Goal: Transaction & Acquisition: Purchase product/service

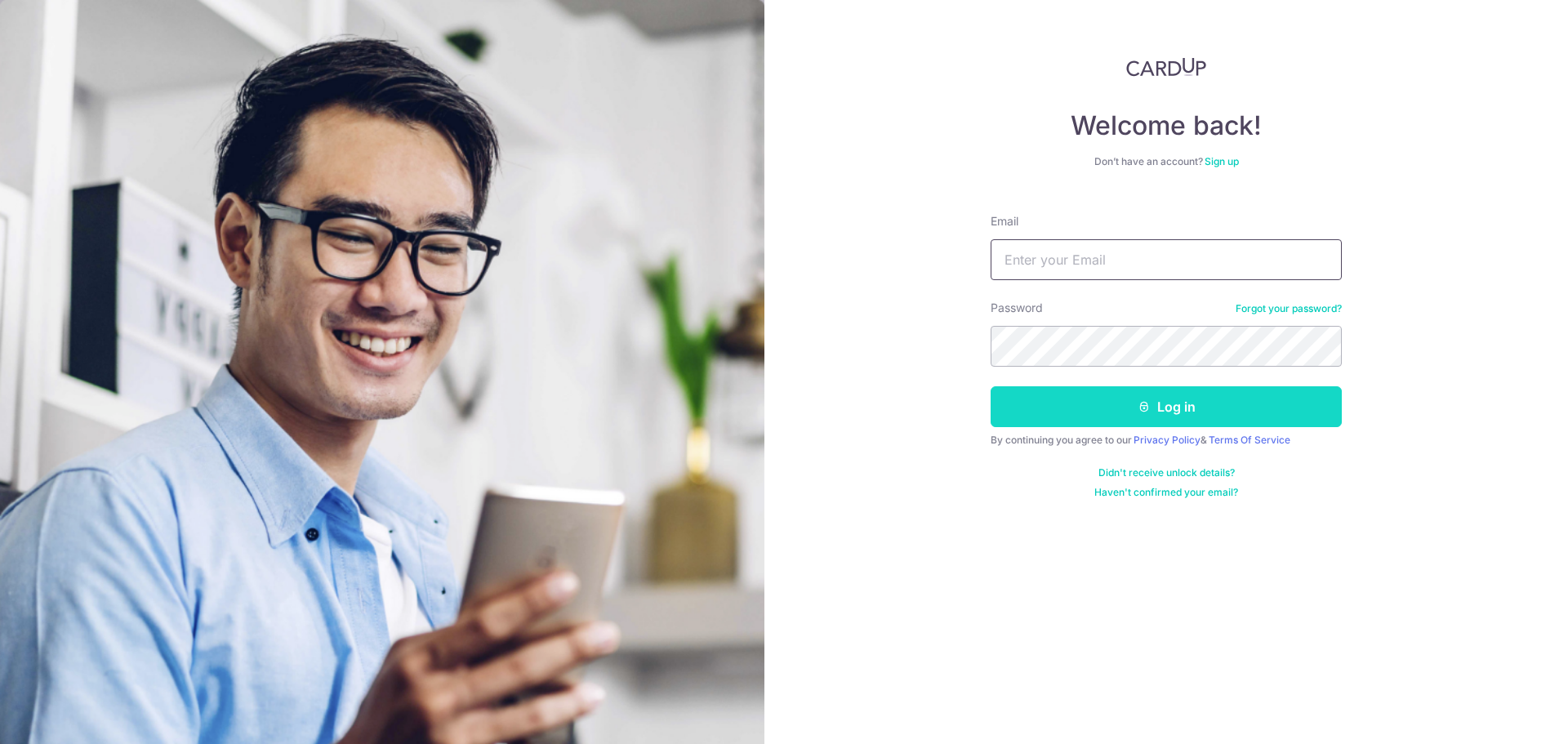
type input "riteshvaman@gmail.com"
click at [1118, 413] on button "Log in" at bounding box center [1166, 406] width 351 height 41
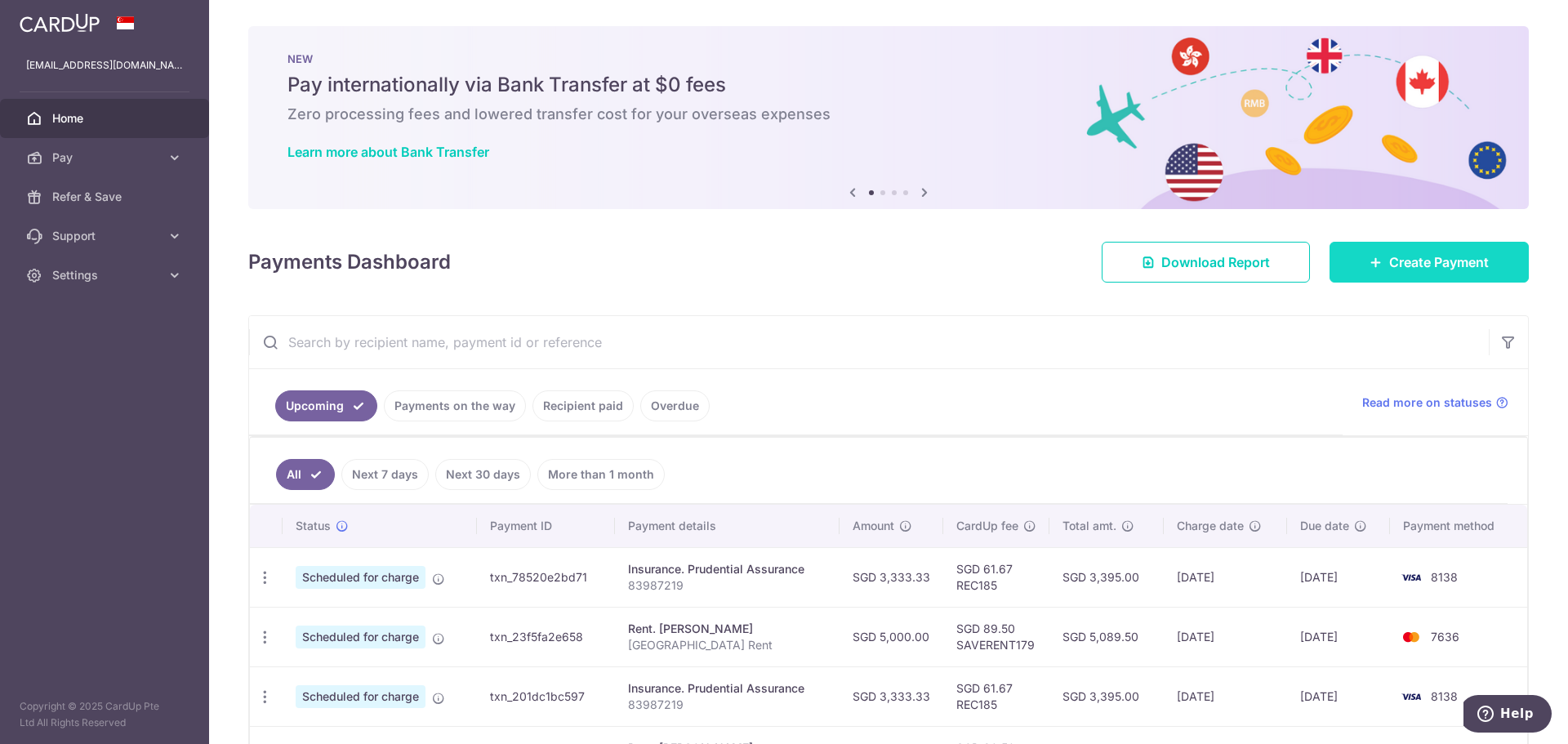
click at [1401, 256] on span "Create Payment" at bounding box center [1439, 262] width 100 height 19
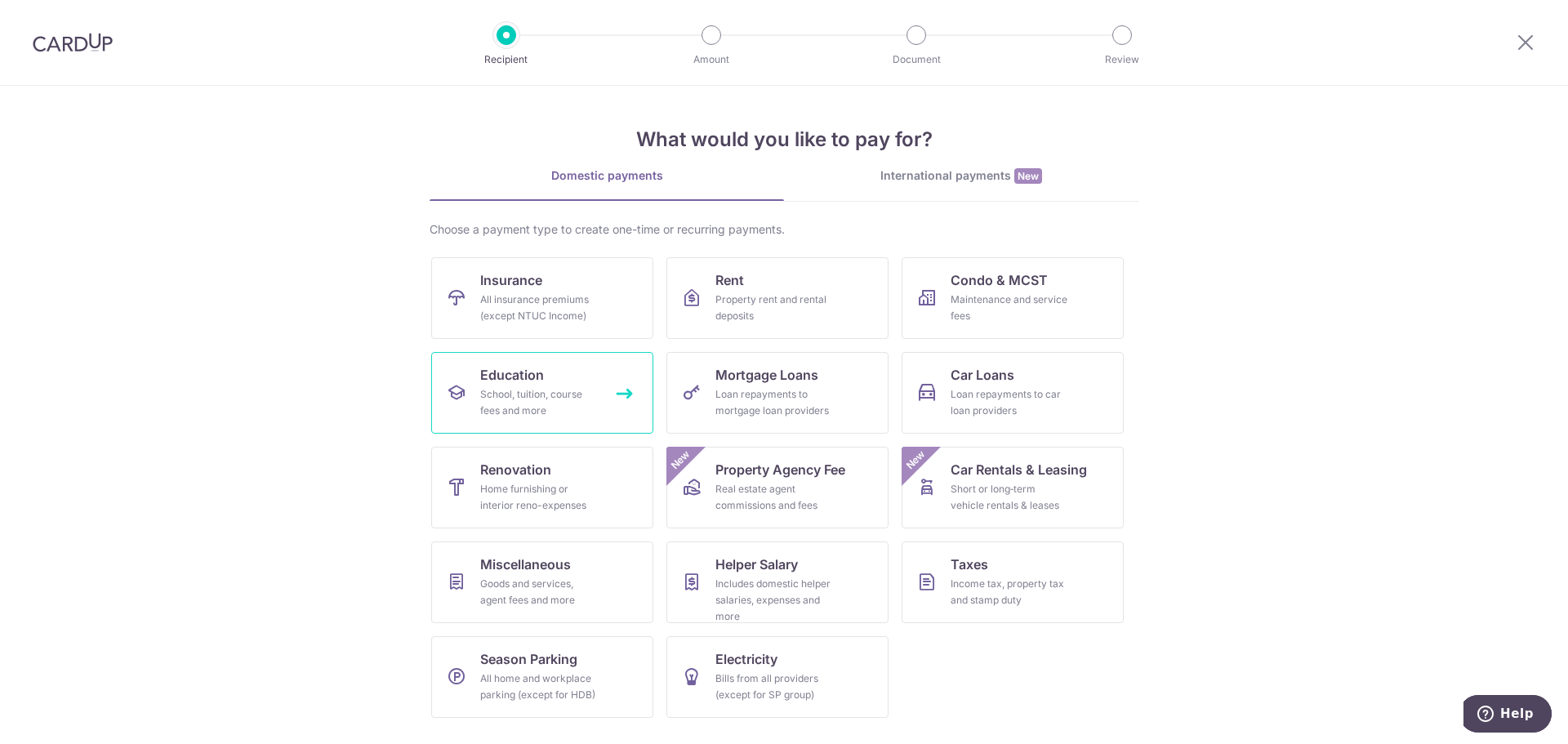
click at [556, 377] on link "Education School, tuition, course fees and more" at bounding box center [542, 393] width 222 height 82
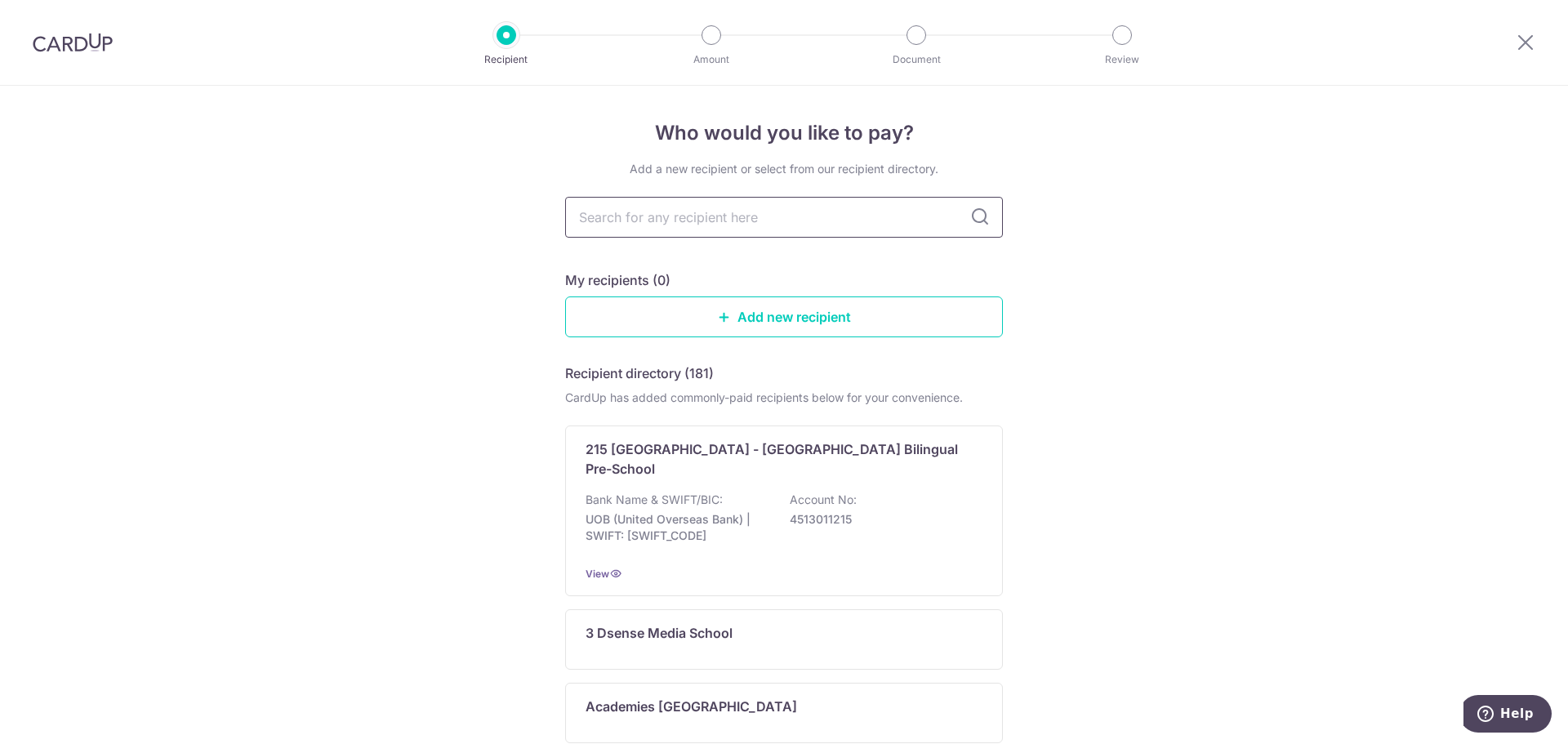
click at [682, 215] on input "text" at bounding box center [784, 217] width 437 height 41
type input "austra"
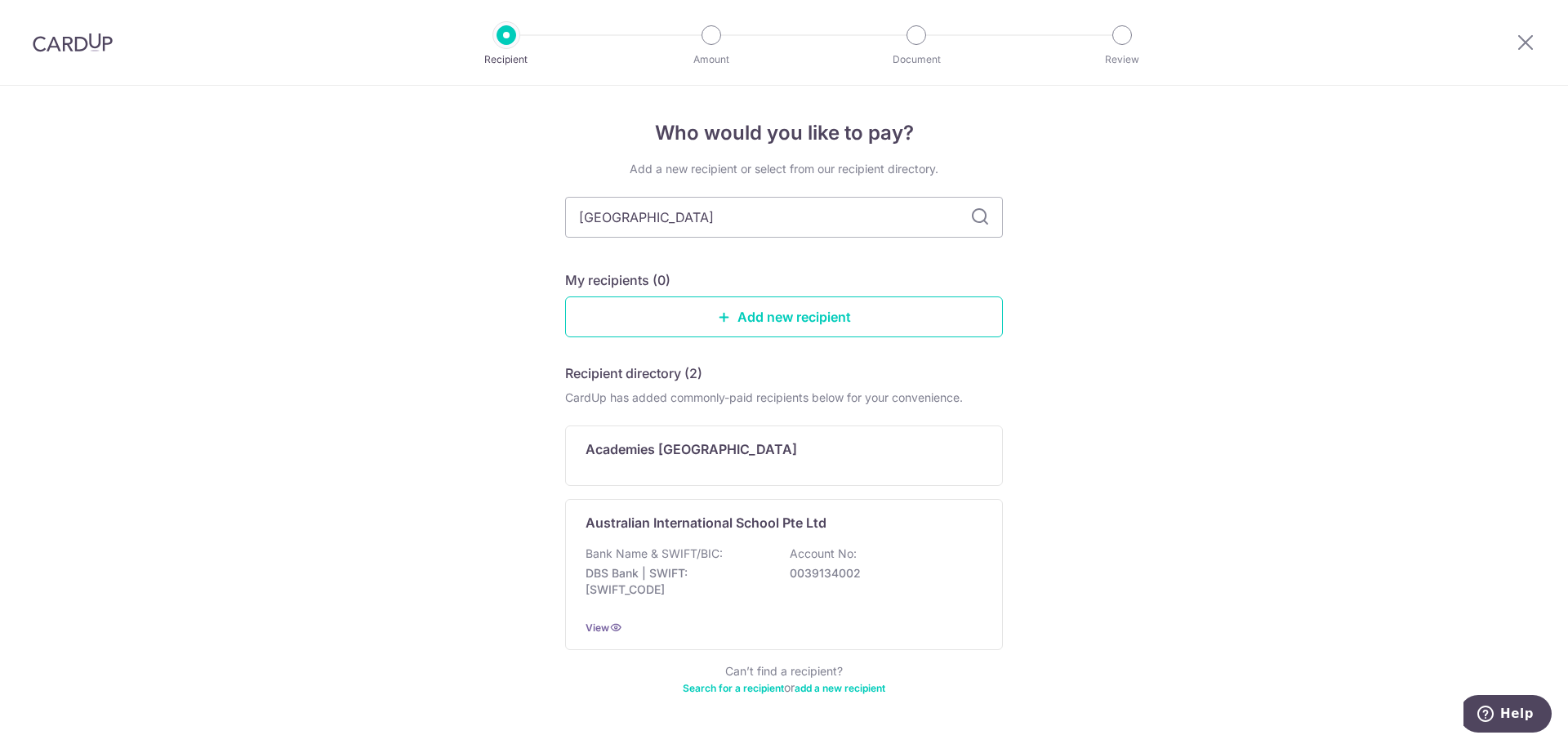
type input "australian"
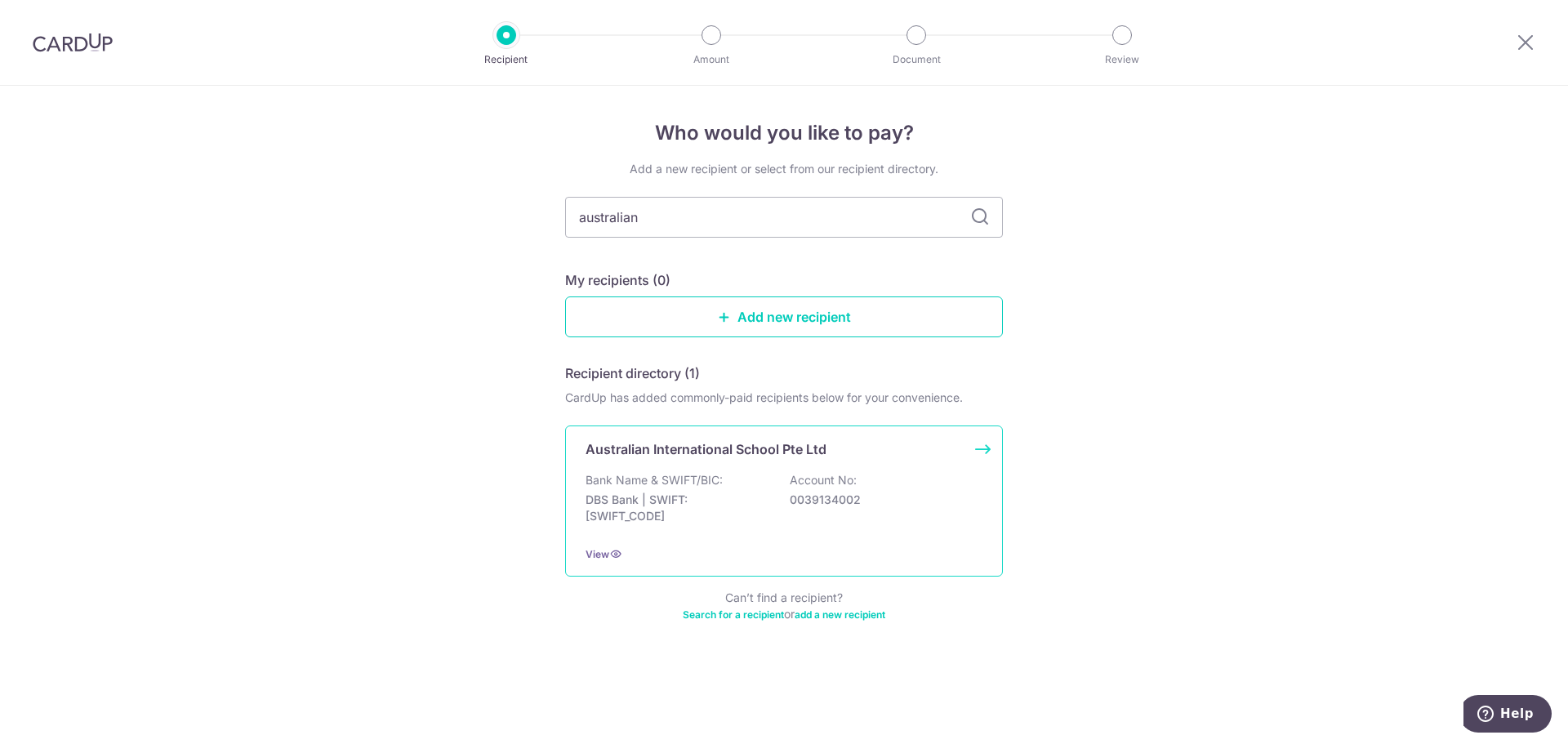
click at [856, 465] on div "Australian International School Pte Ltd Bank Name & SWIFT/BIC: DBS Bank | SWIFT…" at bounding box center [784, 501] width 437 height 151
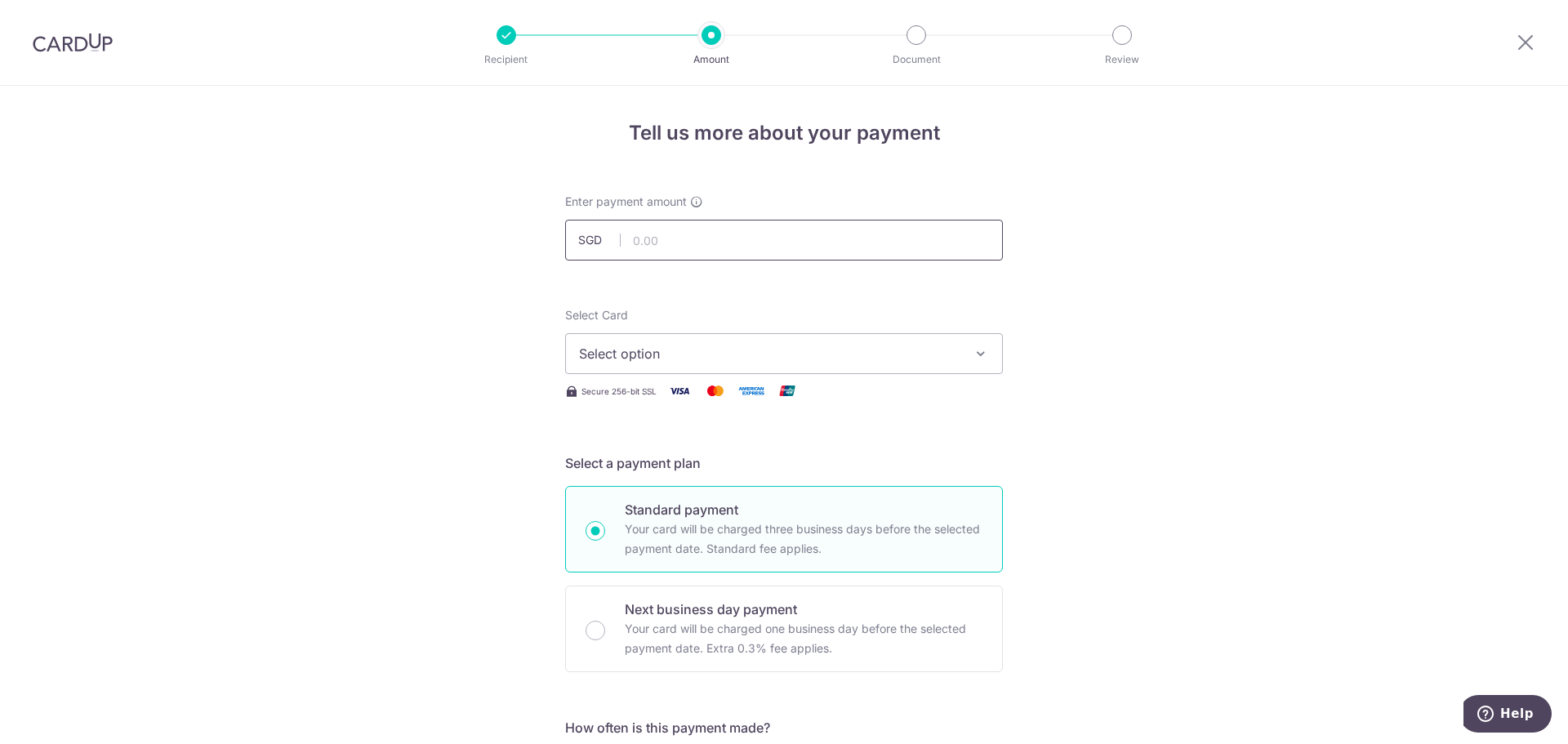
click at [649, 241] on input "text" at bounding box center [784, 240] width 437 height 41
type input "21,820.00"
click at [668, 342] on button "Select option" at bounding box center [784, 354] width 437 height 41
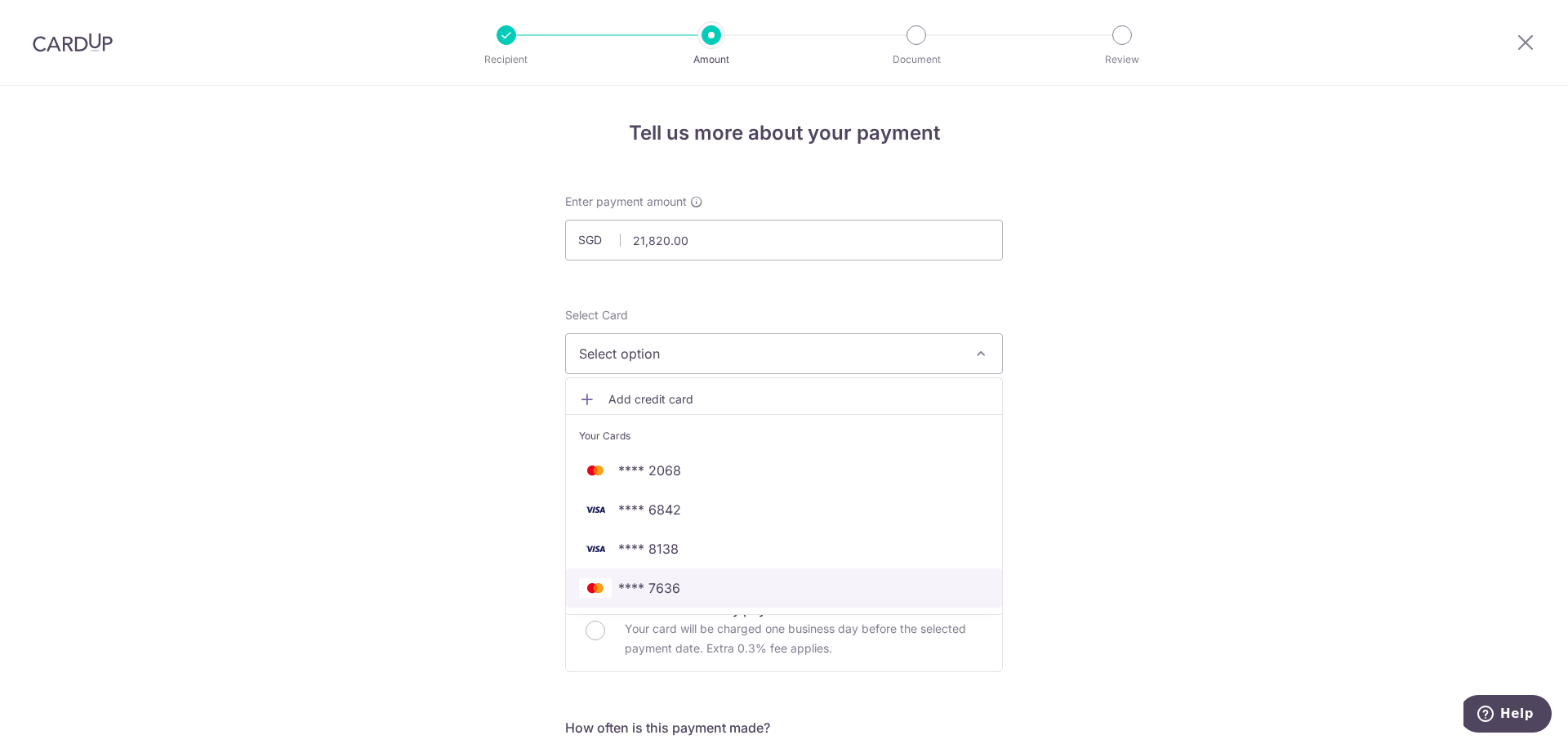
click at [708, 584] on span "**** 7636" at bounding box center [784, 588] width 410 height 19
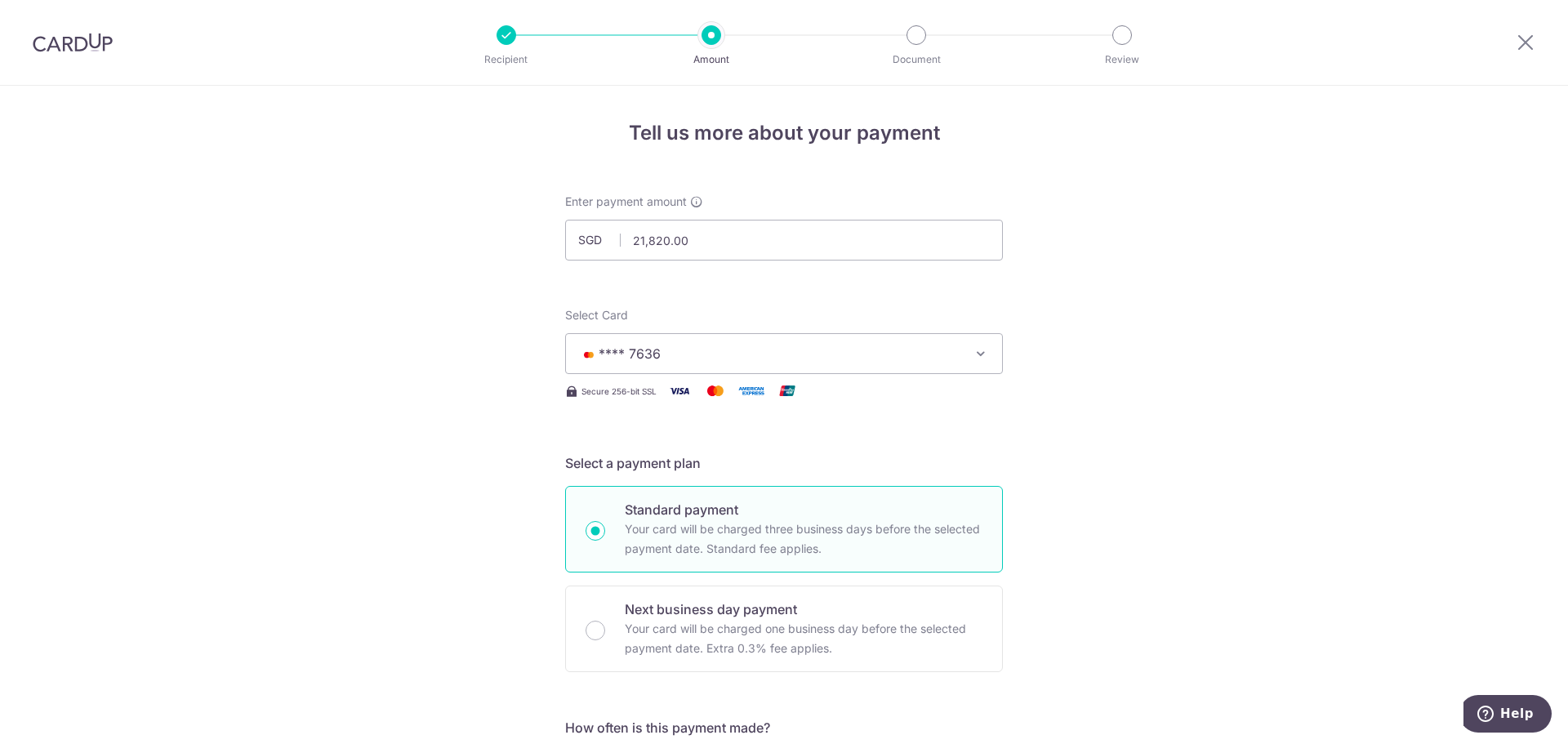
scroll to position [82, 0]
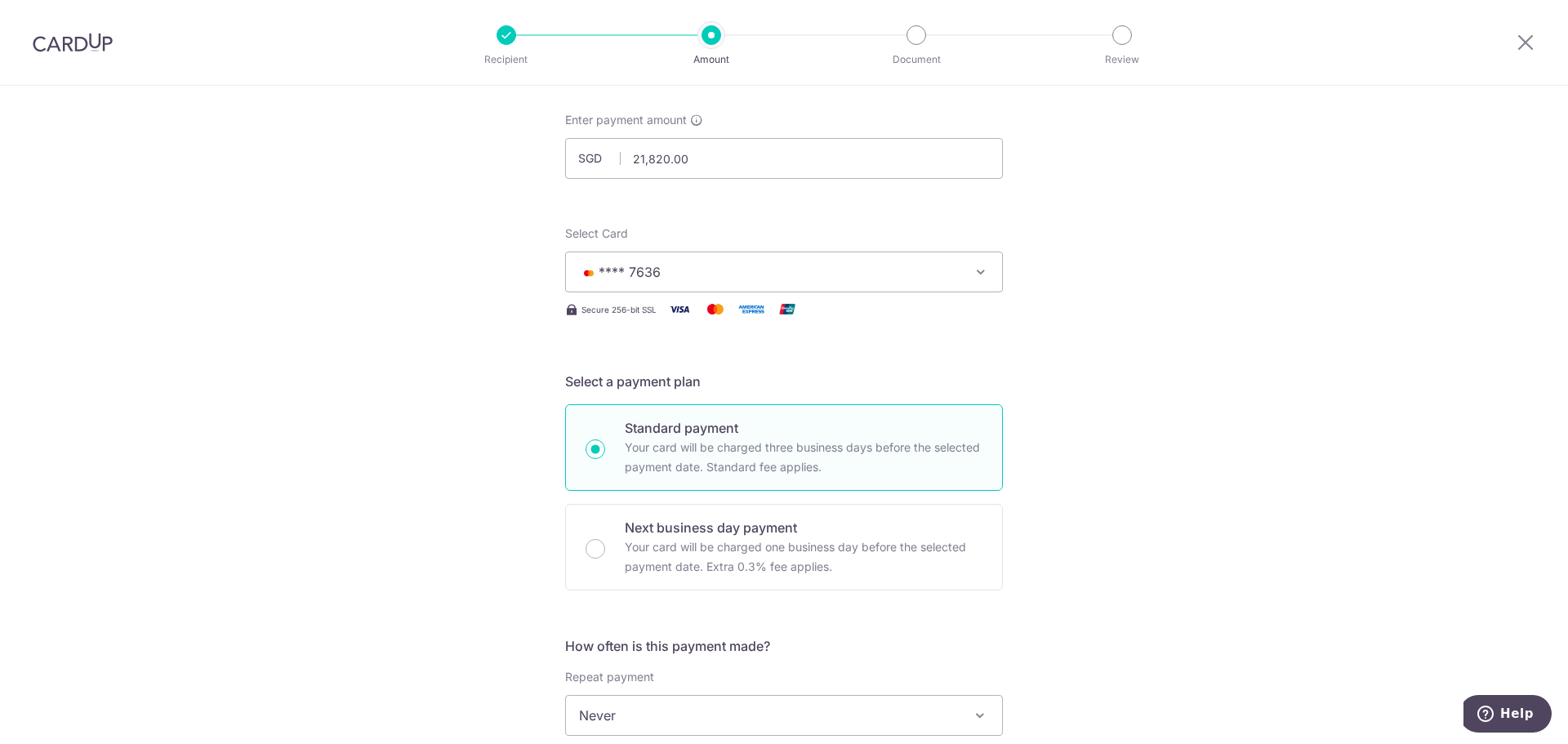
click at [746, 441] on p "Your card will be charged three business days before the selected payment date.…" at bounding box center [804, 457] width 358 height 39
click at [605, 441] on input "Standard payment Your card will be charged three business days before the selec…" at bounding box center [594, 448] width 19 height 19
radio input "true"
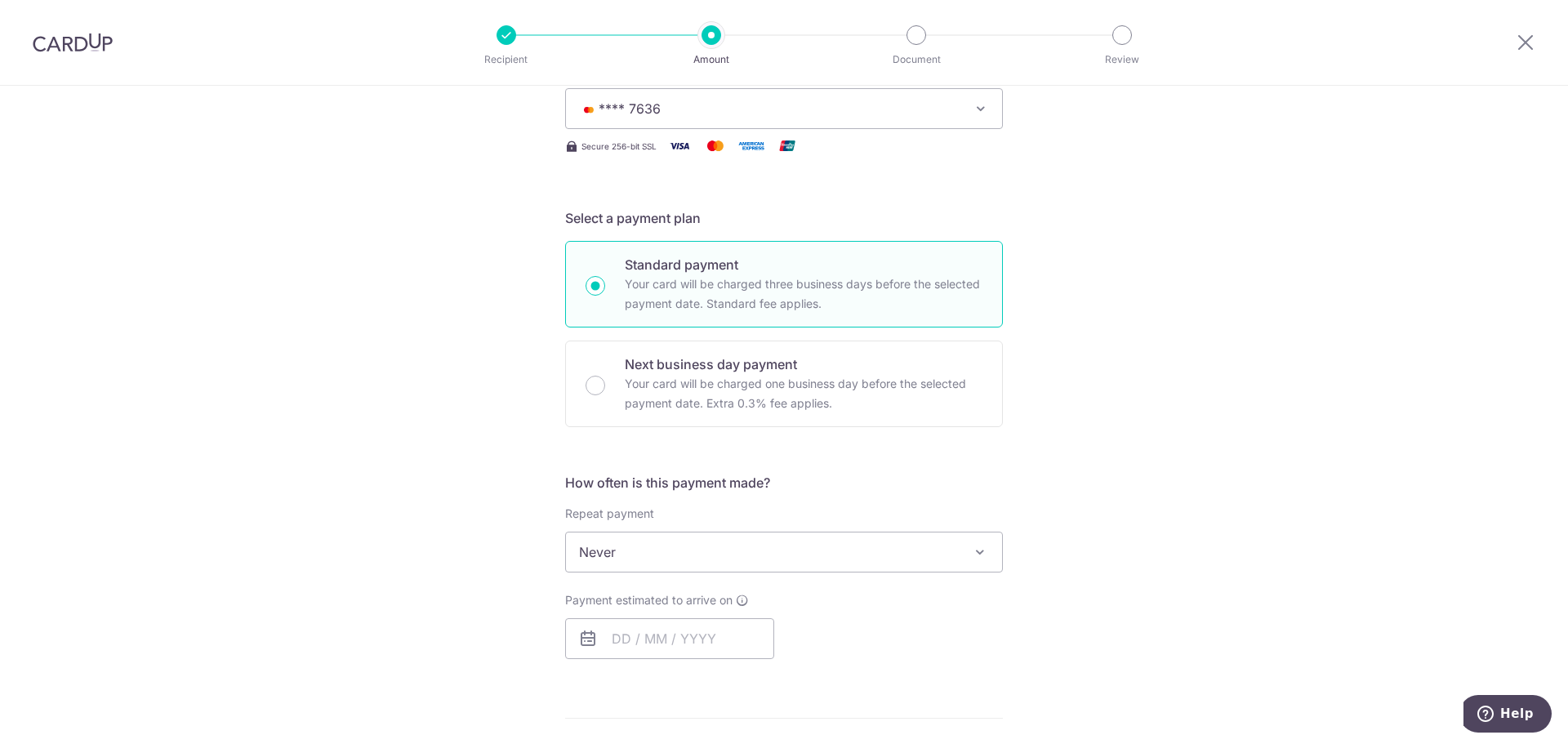
scroll to position [327, 0]
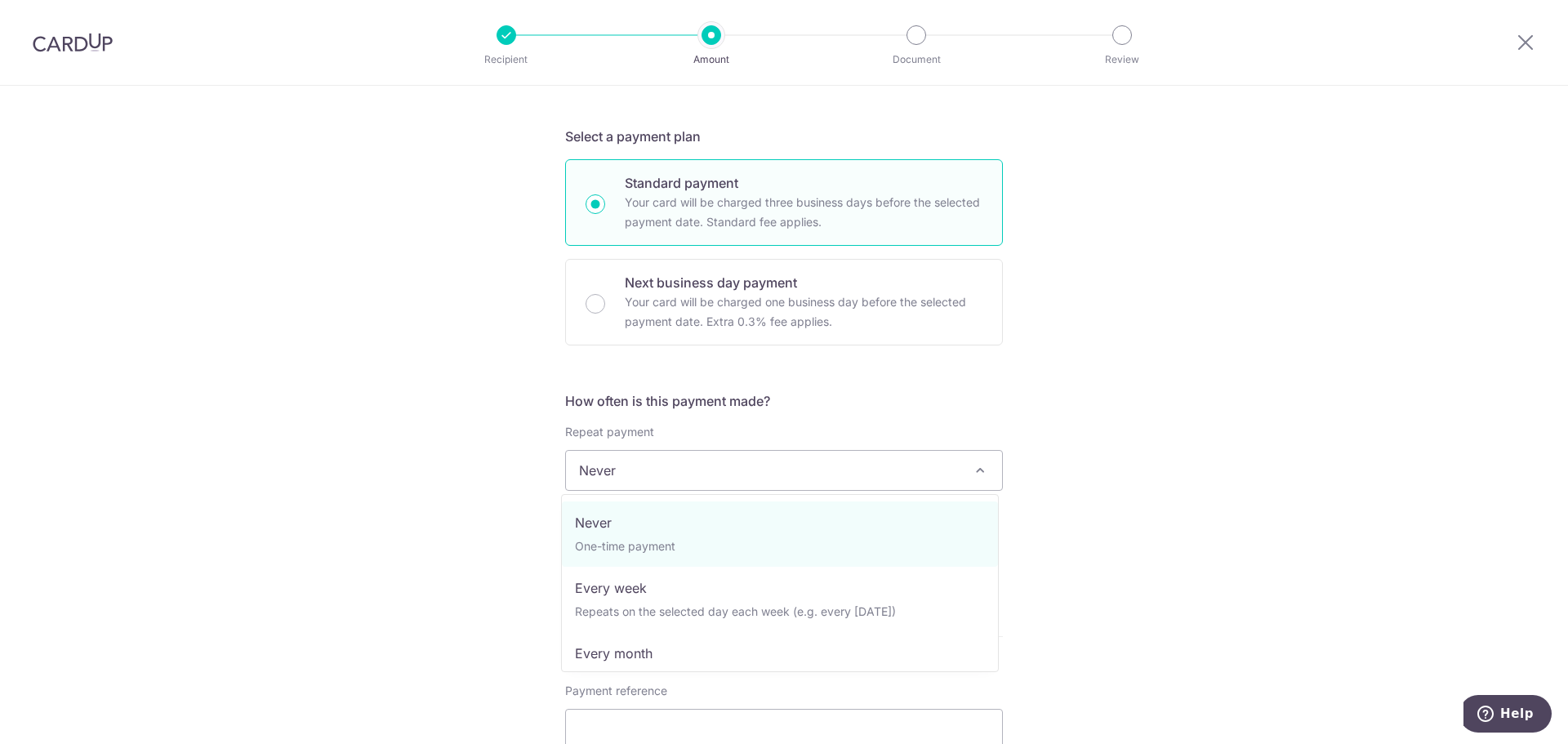
click at [628, 464] on span "Never" at bounding box center [784, 470] width 436 height 39
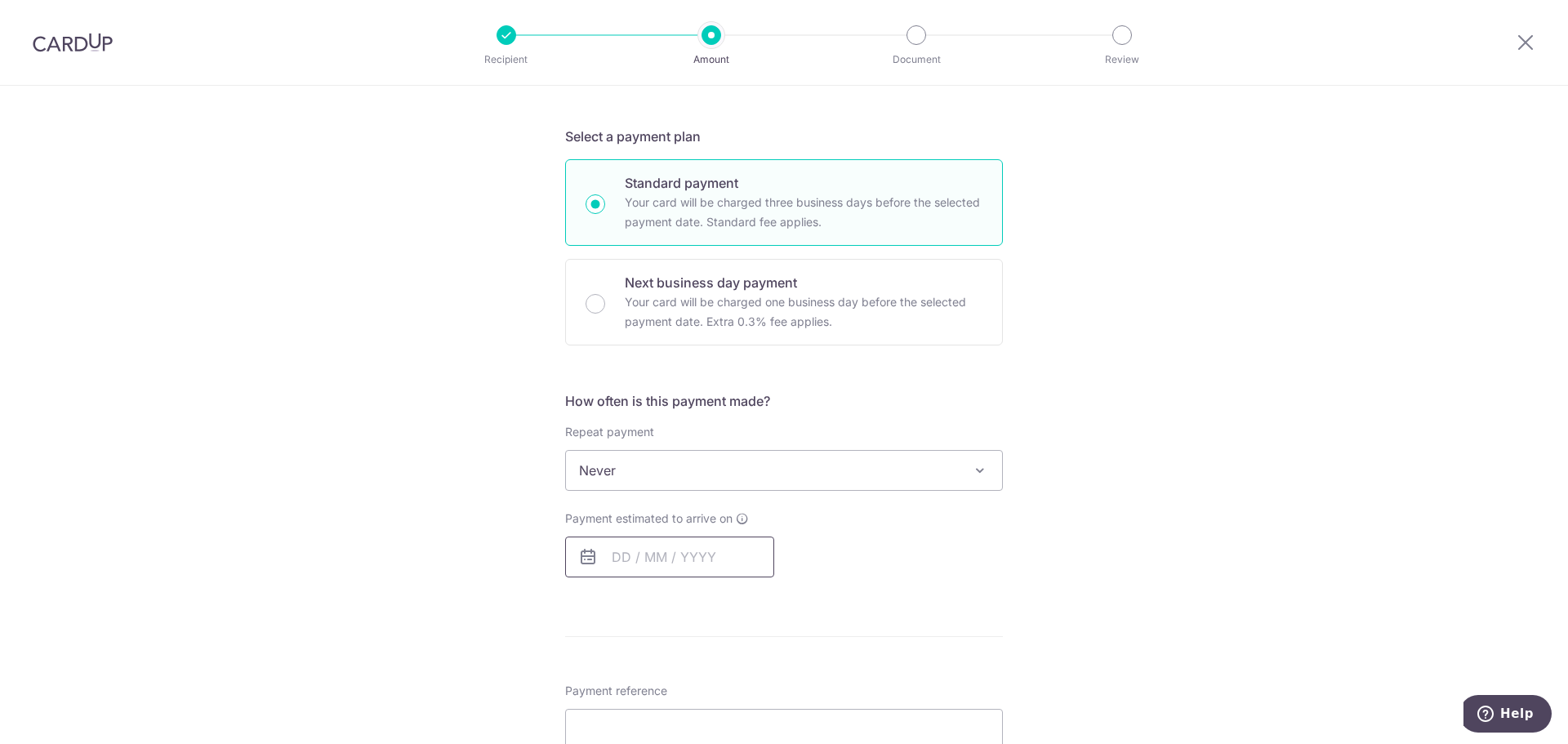
click at [644, 546] on input "text" at bounding box center [670, 557] width 209 height 41
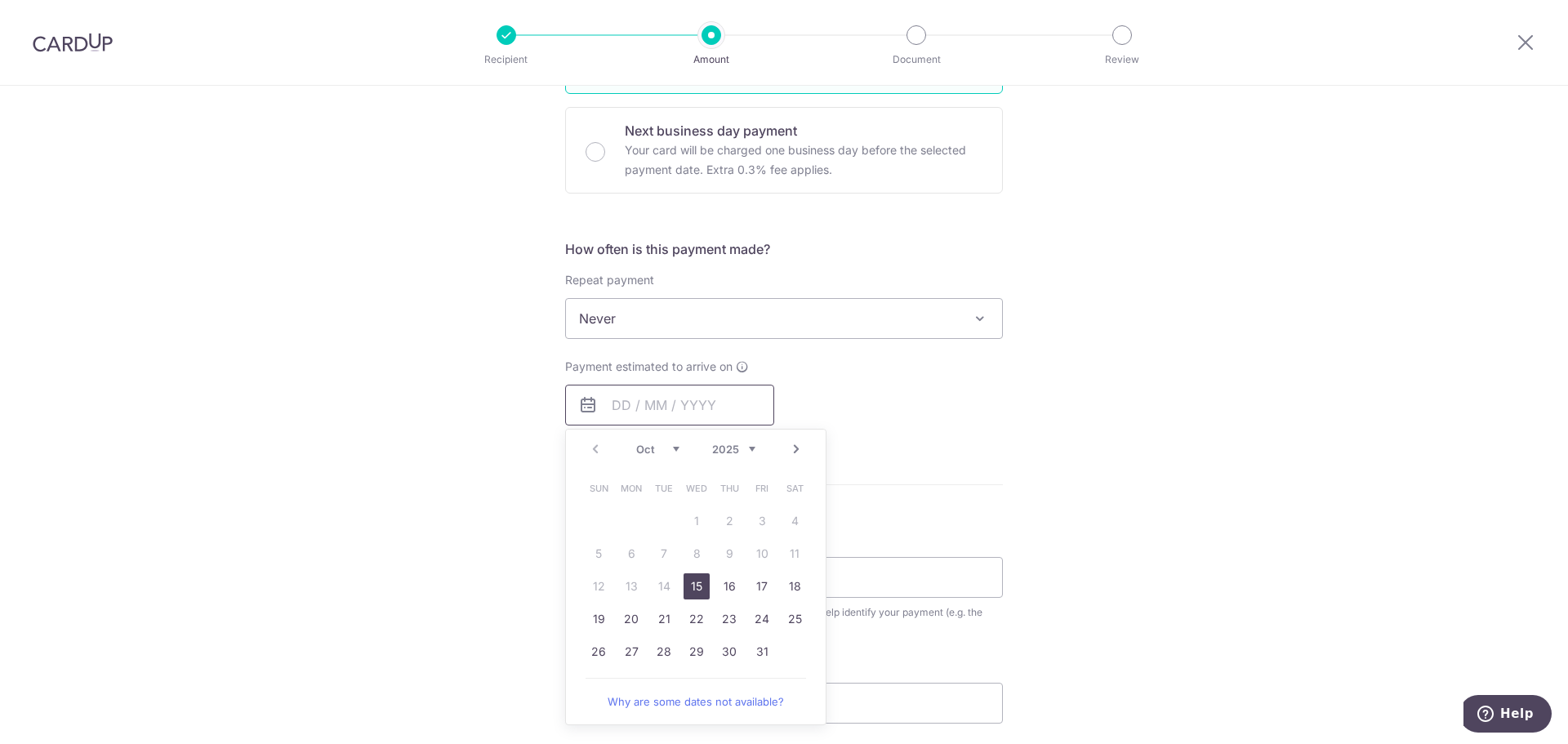
scroll to position [490, 0]
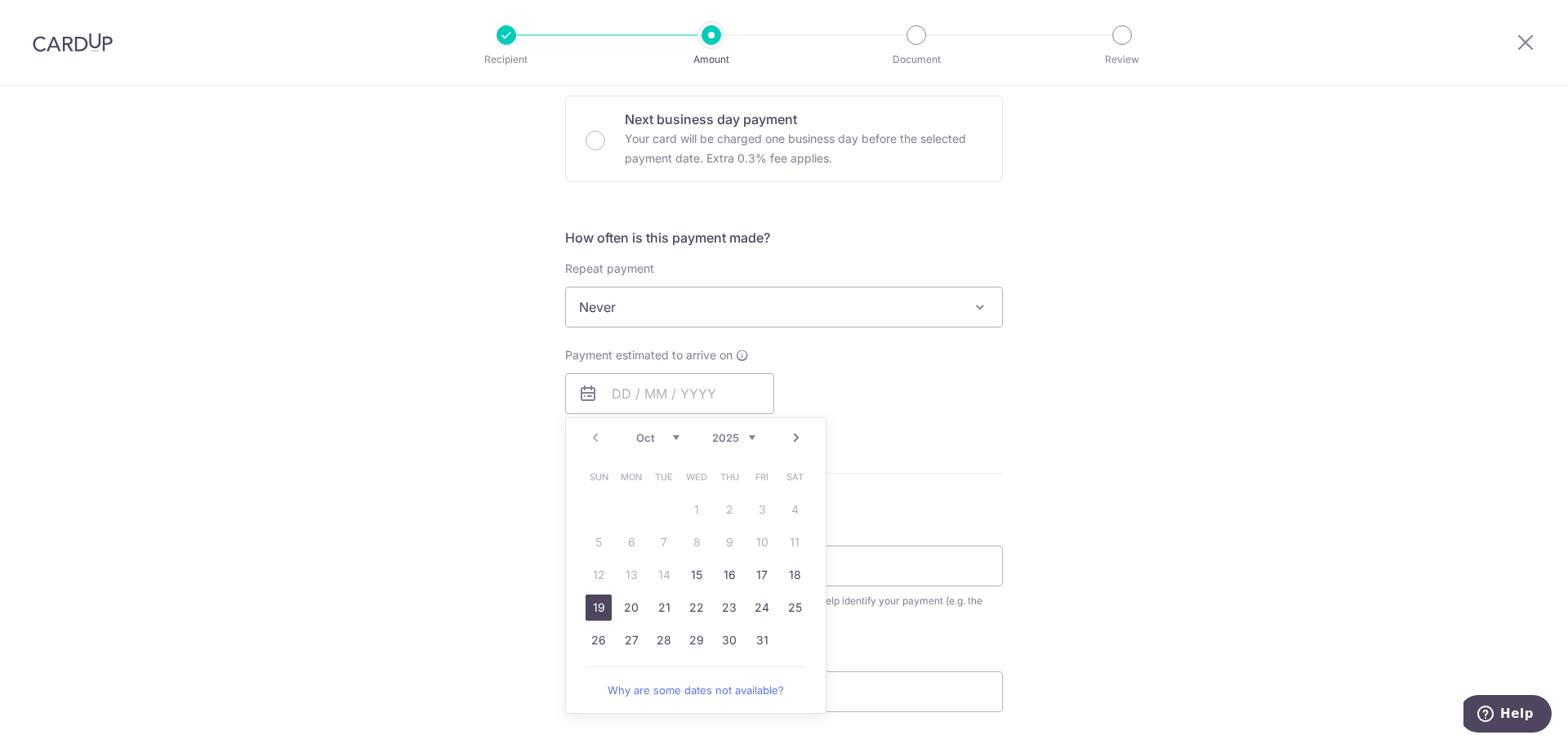
click at [598, 608] on link "19" at bounding box center [598, 607] width 26 height 26
type input "[DATE]"
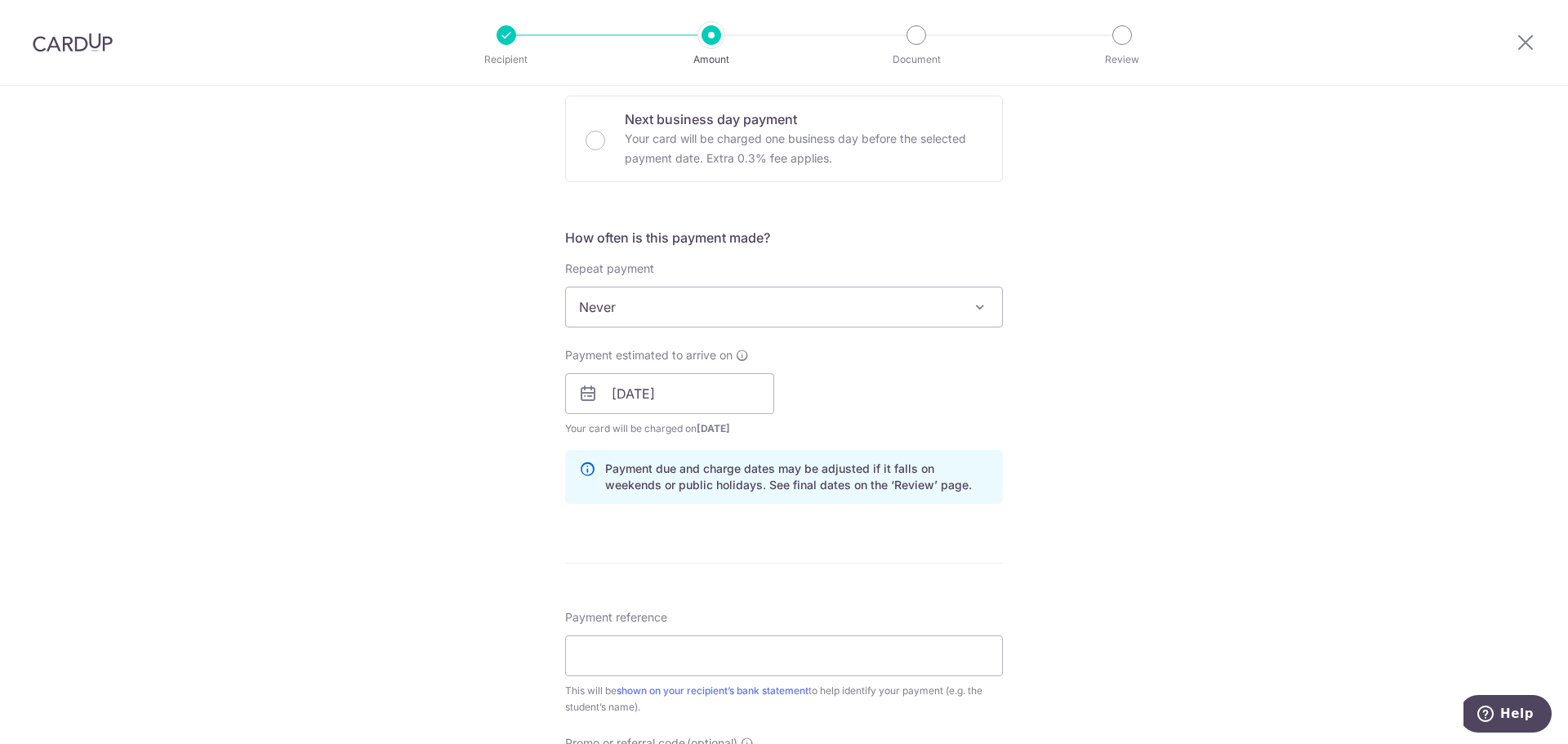
click at [1057, 386] on div "Tell us more about your payment Enter payment amount SGD 21,820.00 21820.00 Sel…" at bounding box center [784, 367] width 1568 height 1545
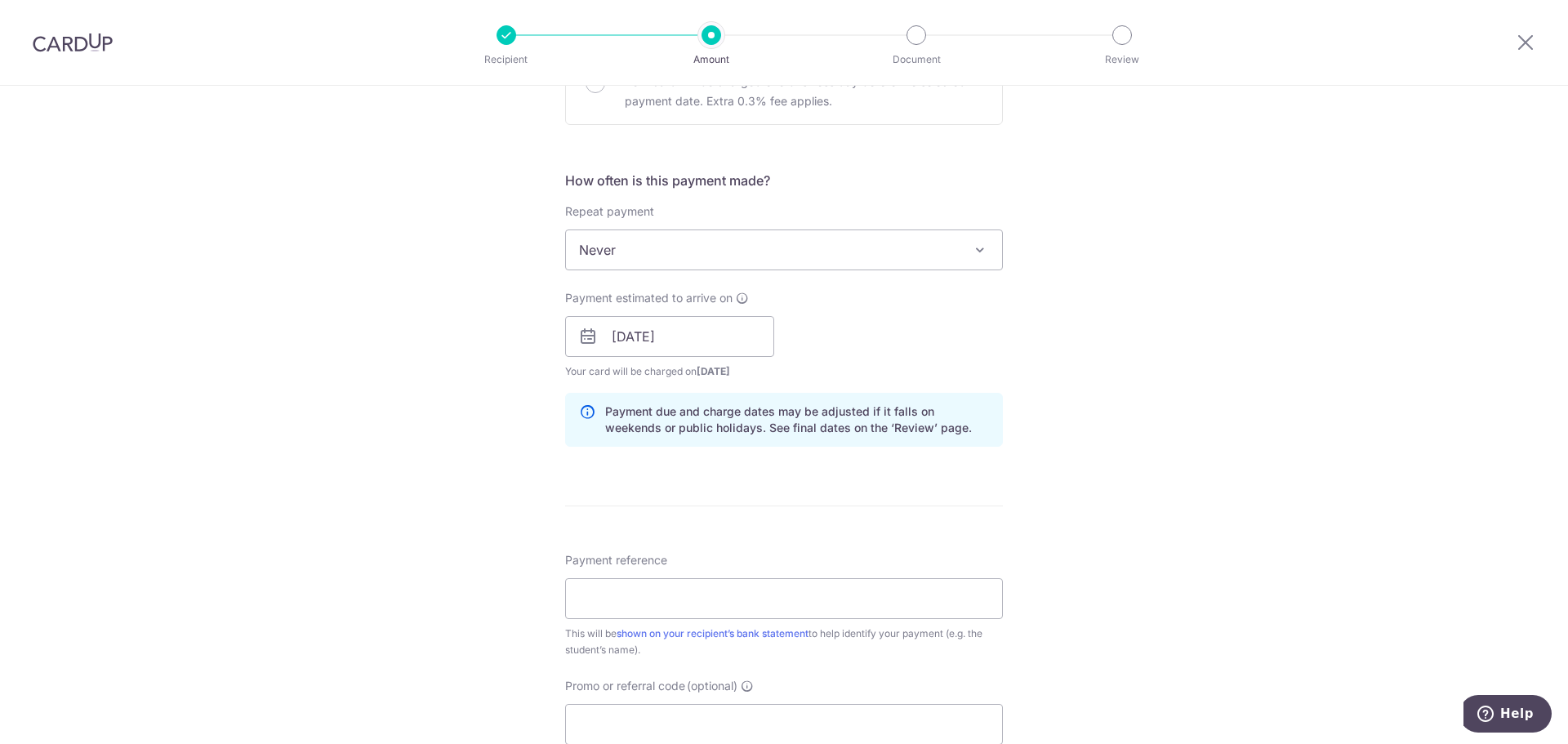
scroll to position [572, 0]
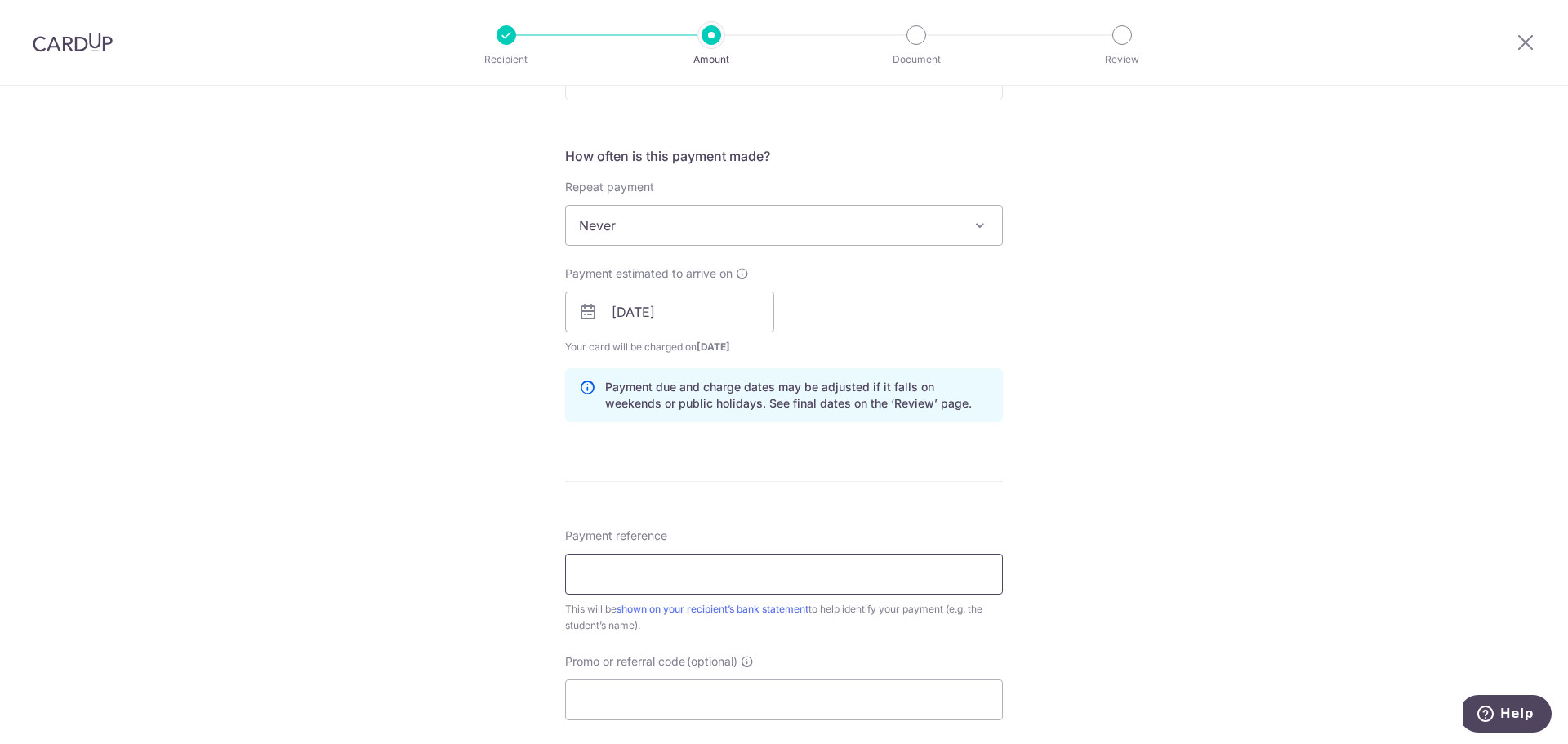
click at [597, 574] on input "Payment reference" at bounding box center [784, 574] width 437 height 41
paste input "SIAIEI019504"
click at [609, 574] on input "Ayna - SIAIEI019504" at bounding box center [784, 574] width 437 height 41
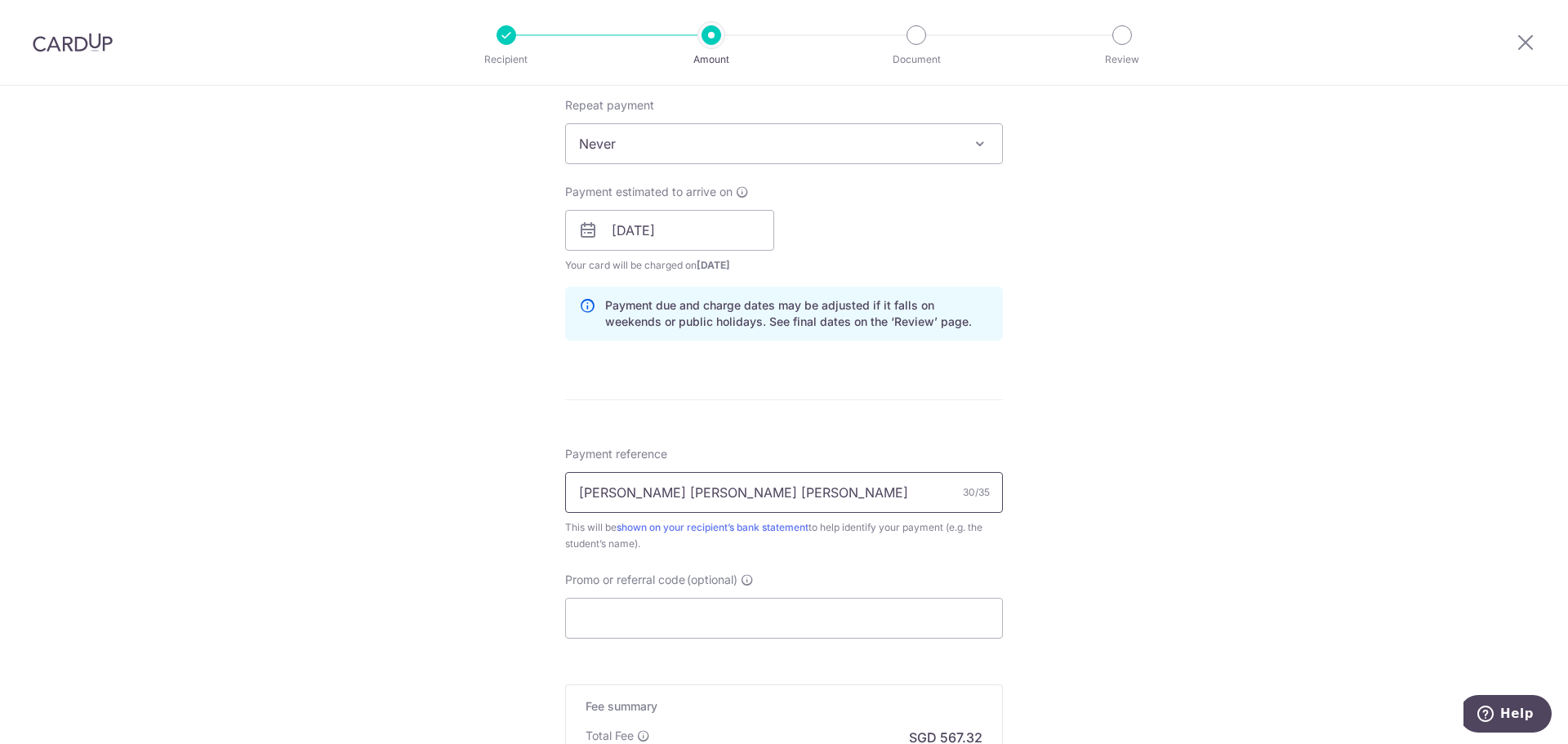
scroll to position [735, 0]
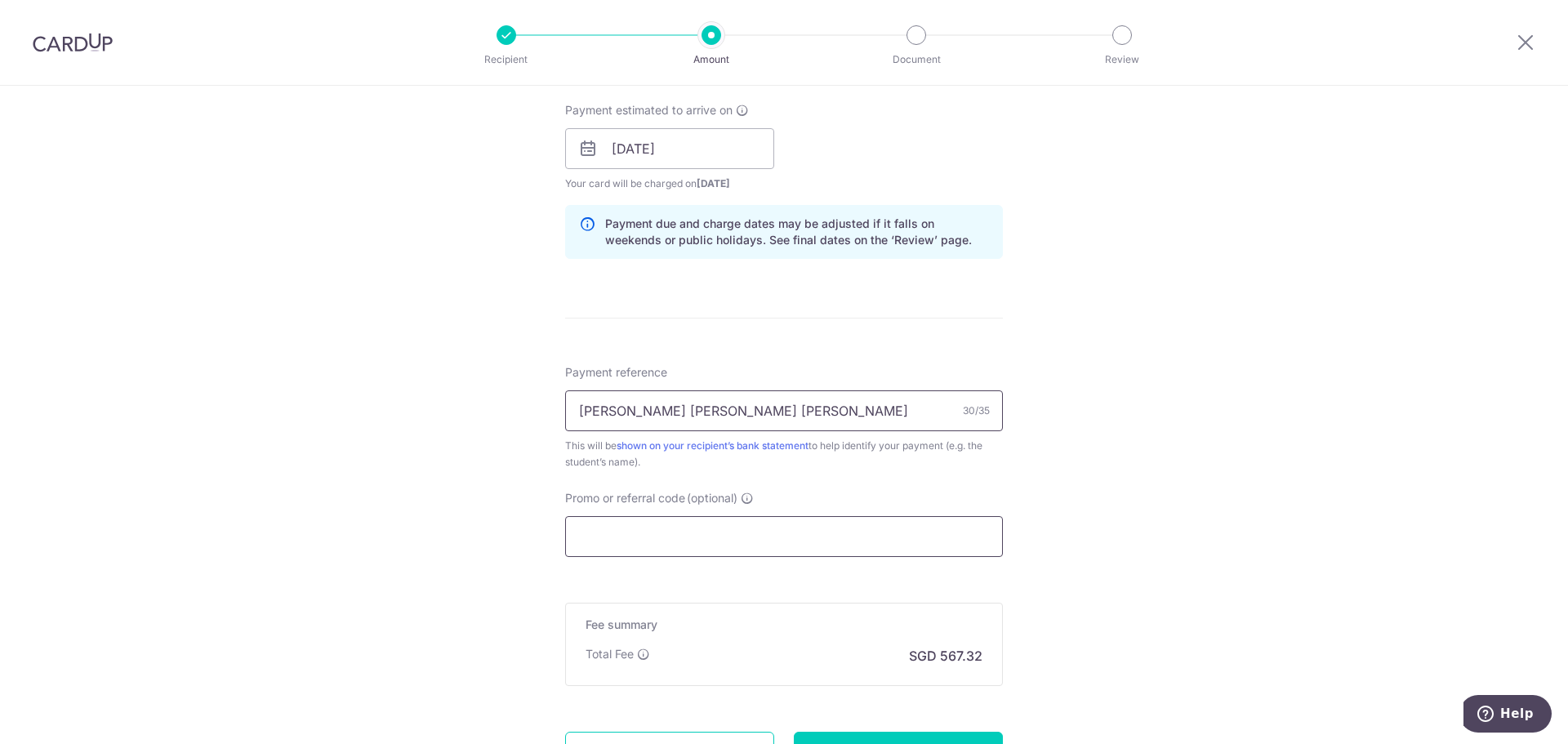
type input "[PERSON_NAME] [PERSON_NAME] [PERSON_NAME] - SIAIEI019504"
click at [693, 524] on input "Promo or referral code (optional)" at bounding box center [784, 536] width 437 height 41
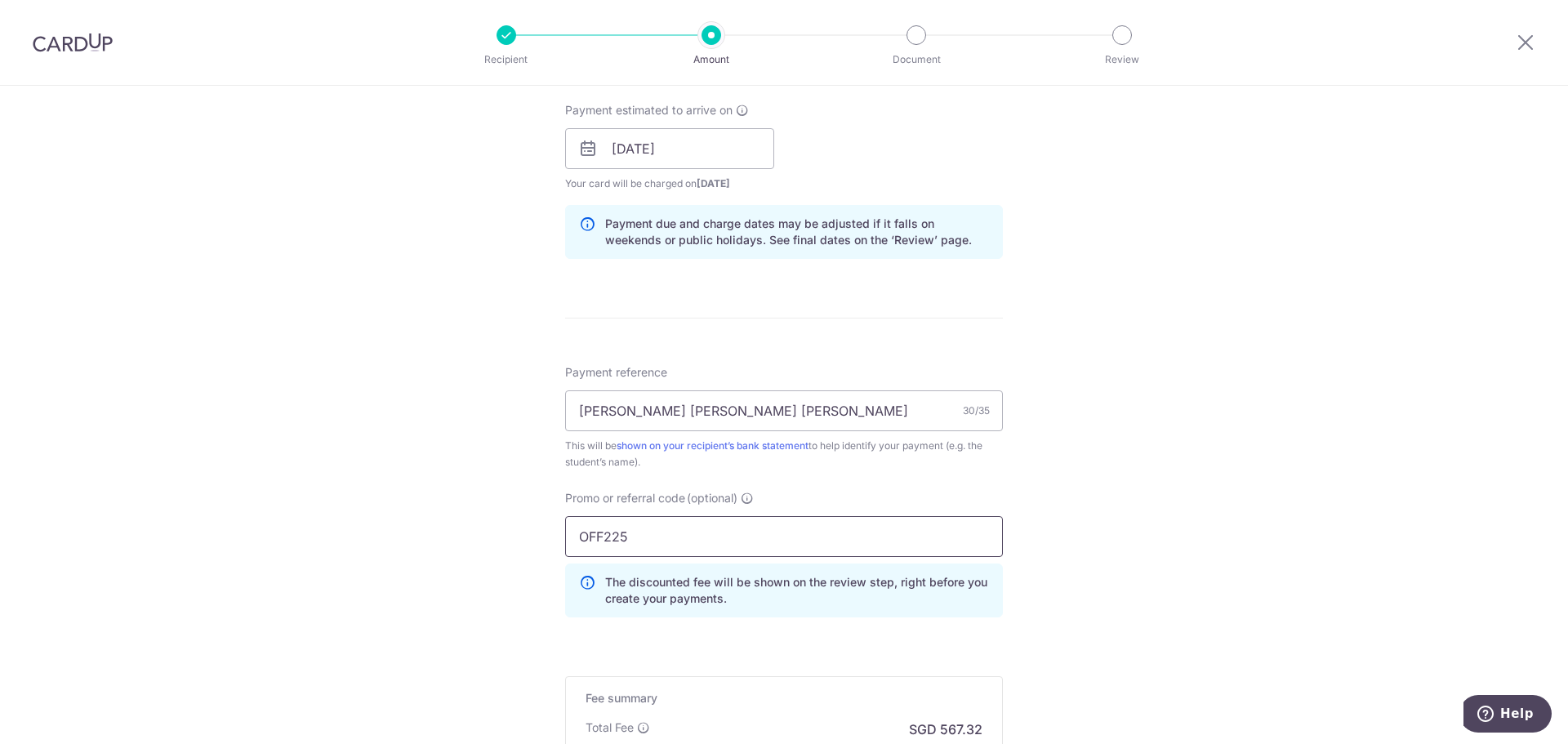
type input "OFF225"
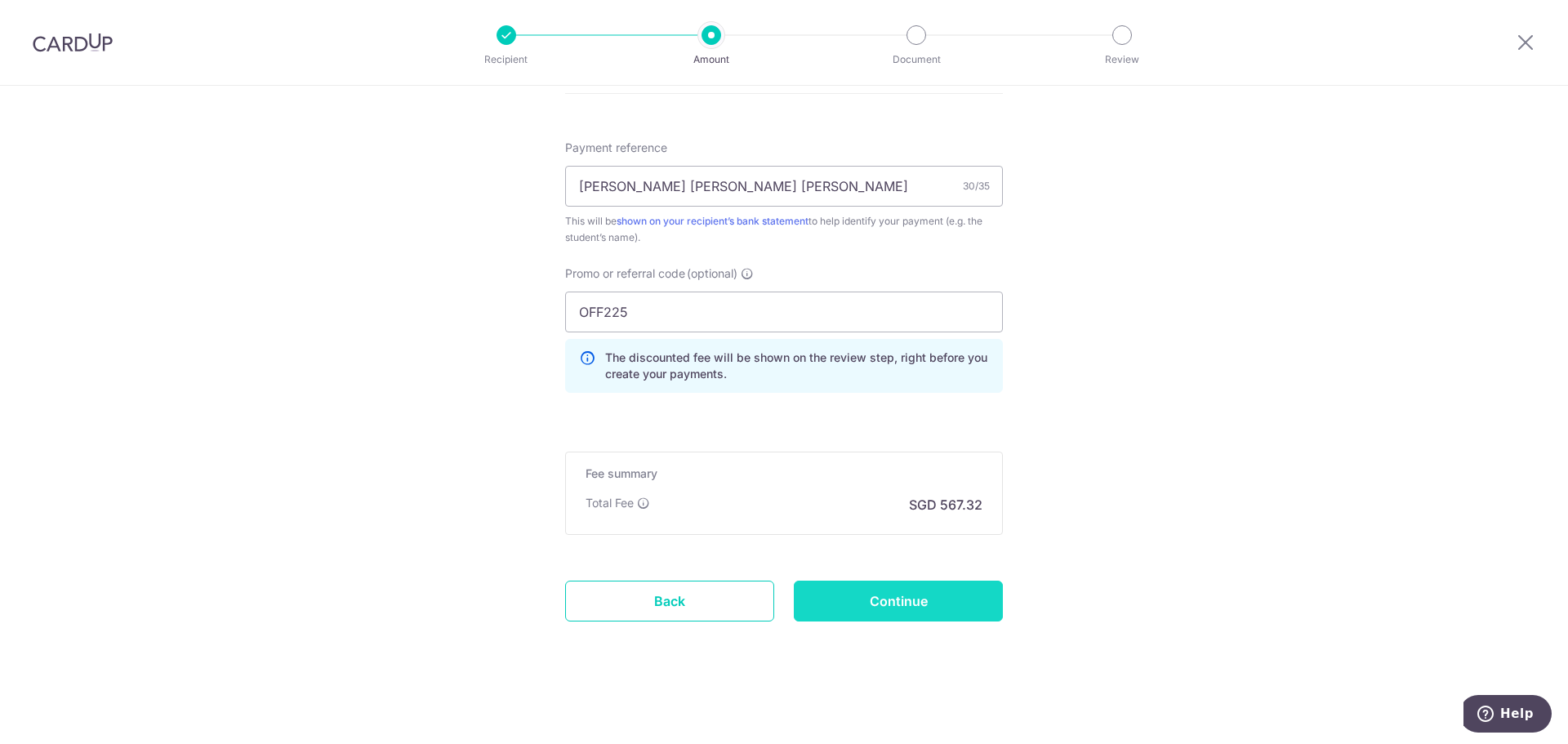
click at [898, 600] on input "Continue" at bounding box center [898, 601] width 209 height 41
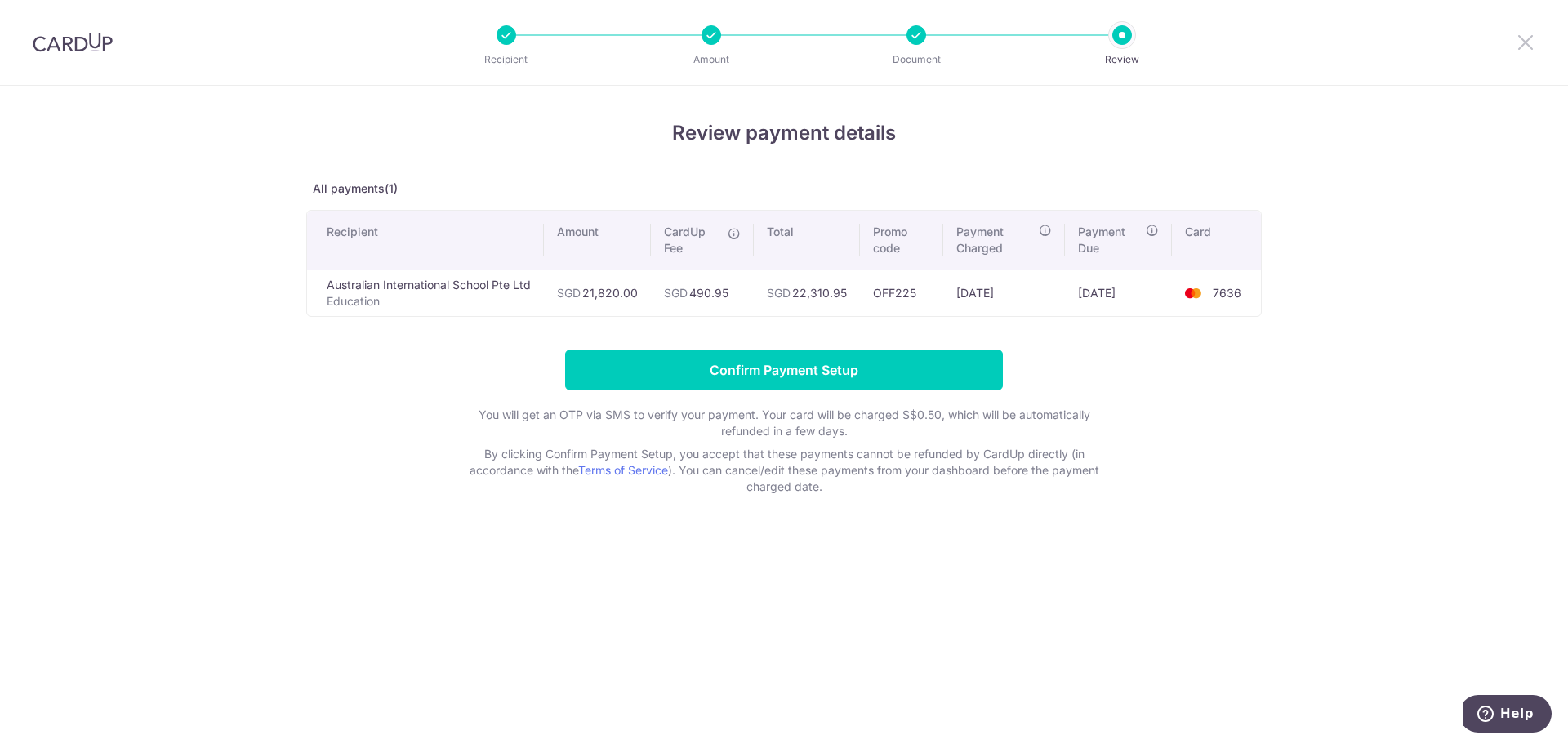
click at [1523, 41] on icon at bounding box center [1525, 42] width 19 height 20
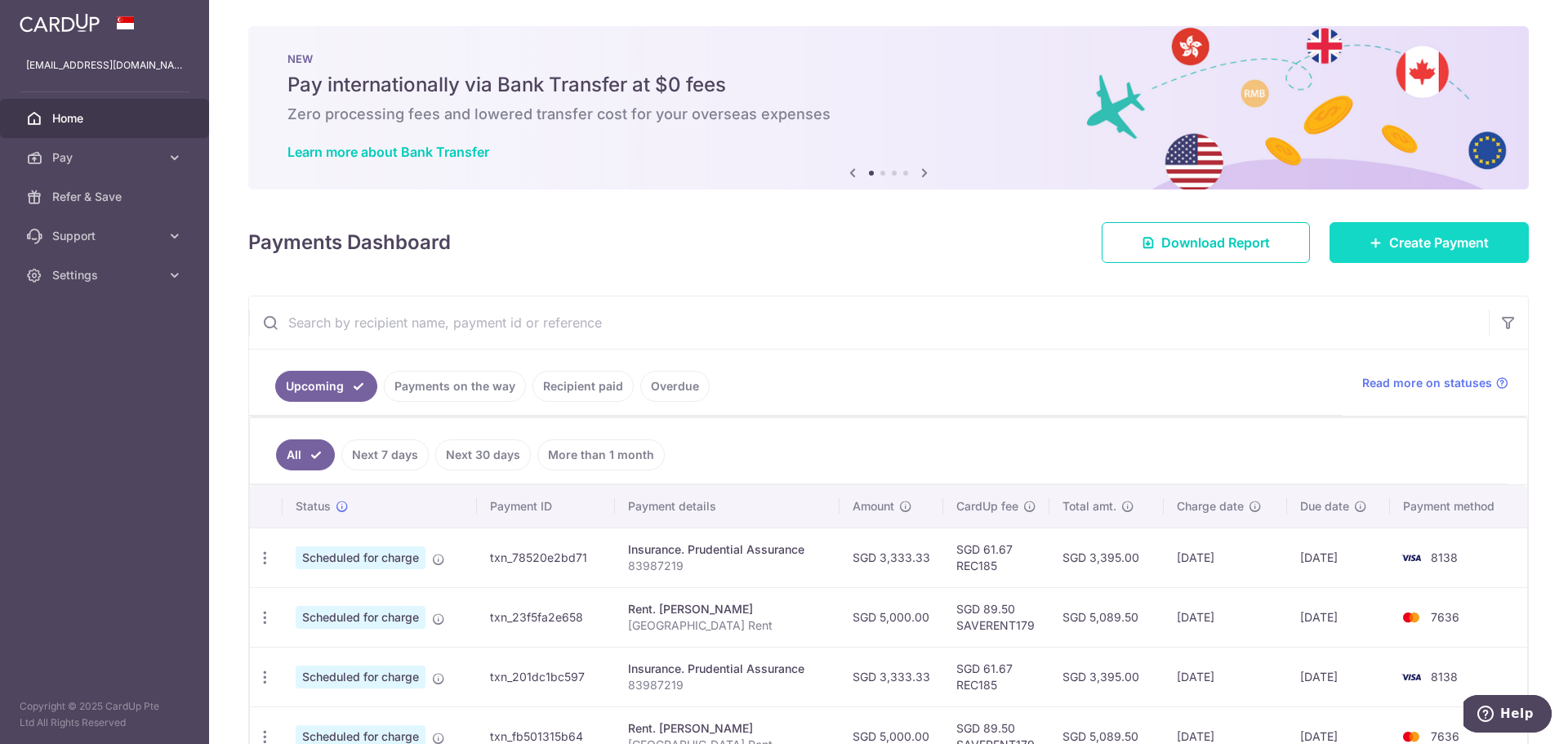
click at [1389, 239] on span "Create Payment" at bounding box center [1439, 242] width 100 height 19
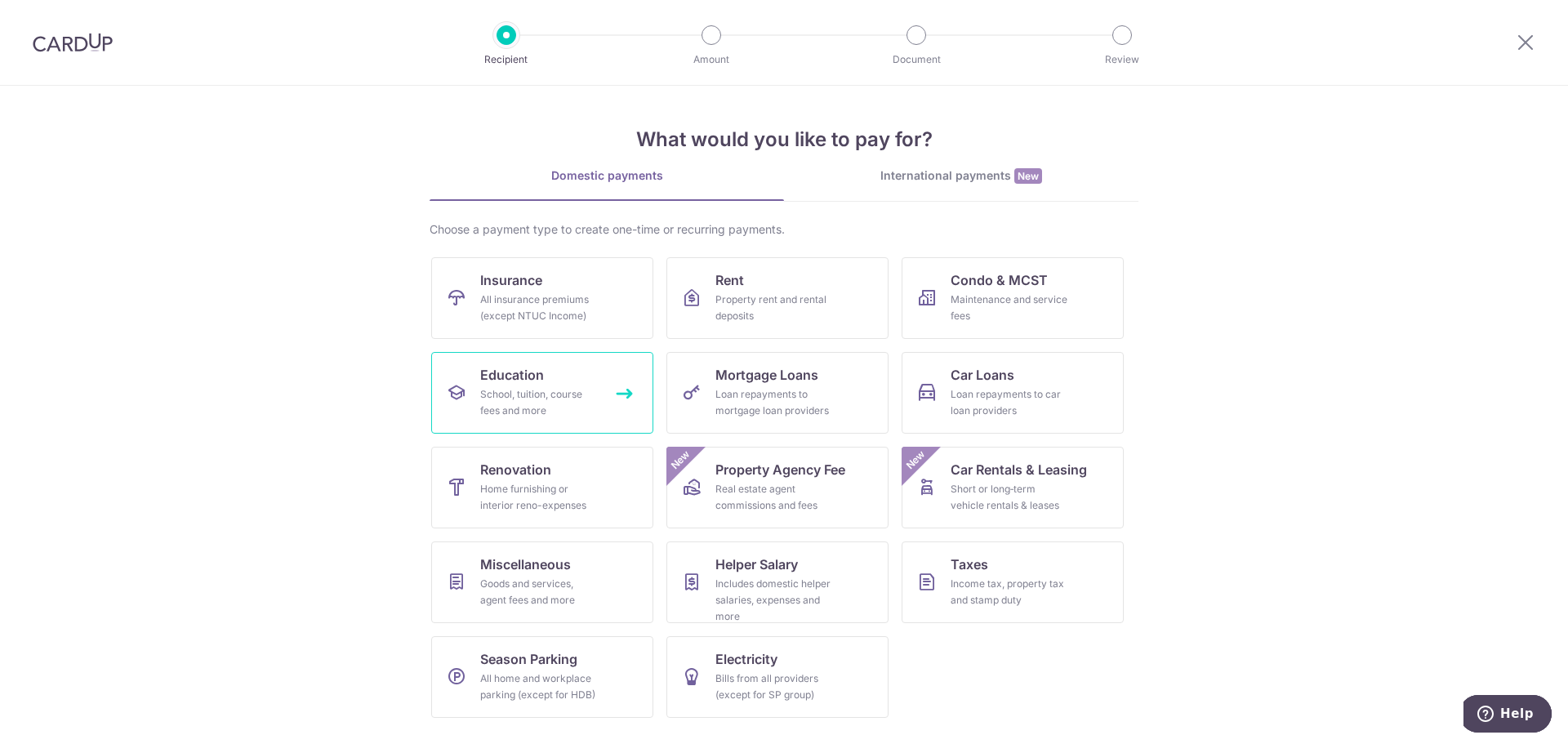
click at [524, 377] on span "Education" at bounding box center [512, 374] width 63 height 19
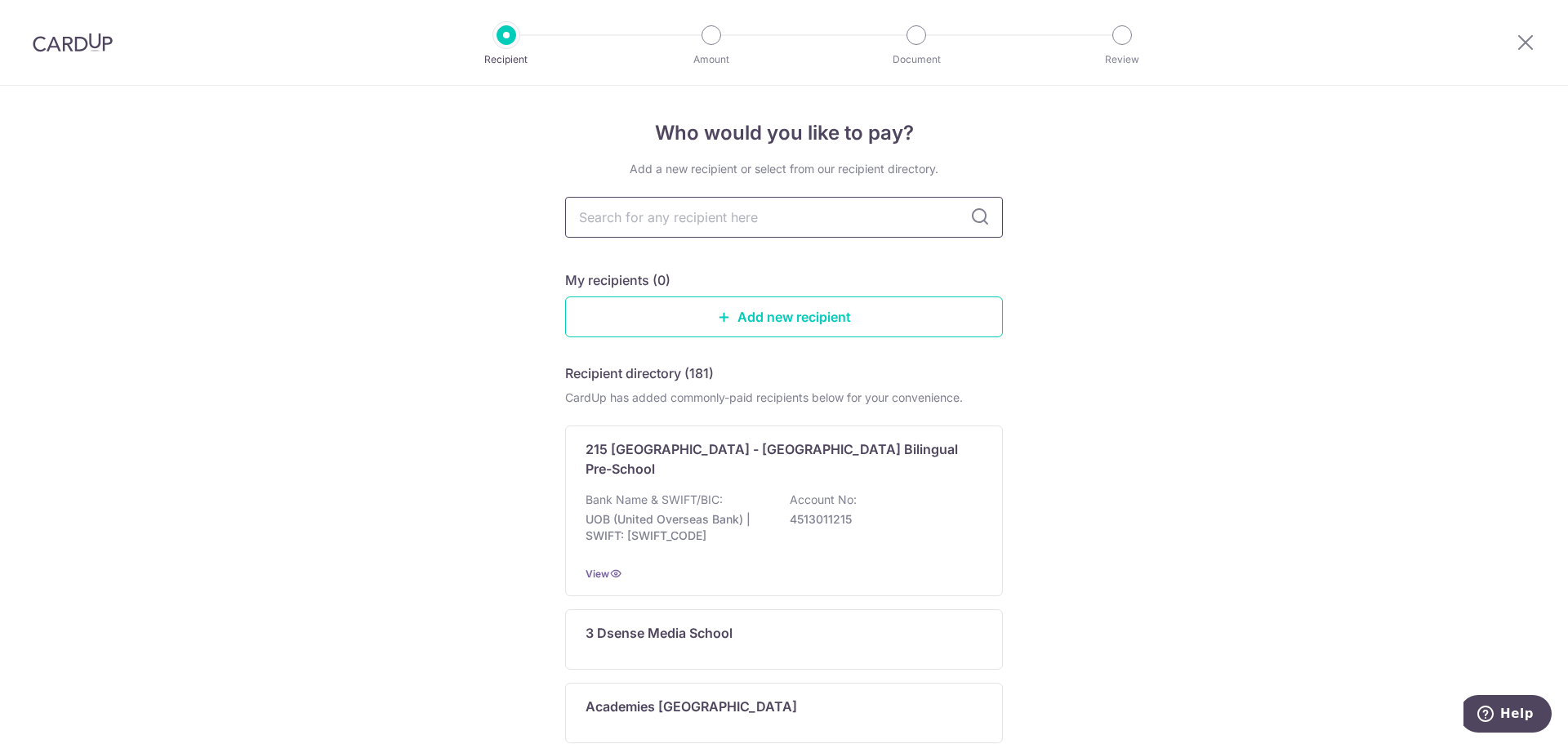
click at [707, 219] on input "text" at bounding box center [784, 217] width 437 height 41
click at [707, 212] on input "text" at bounding box center [784, 217] width 437 height 41
type input "austra"
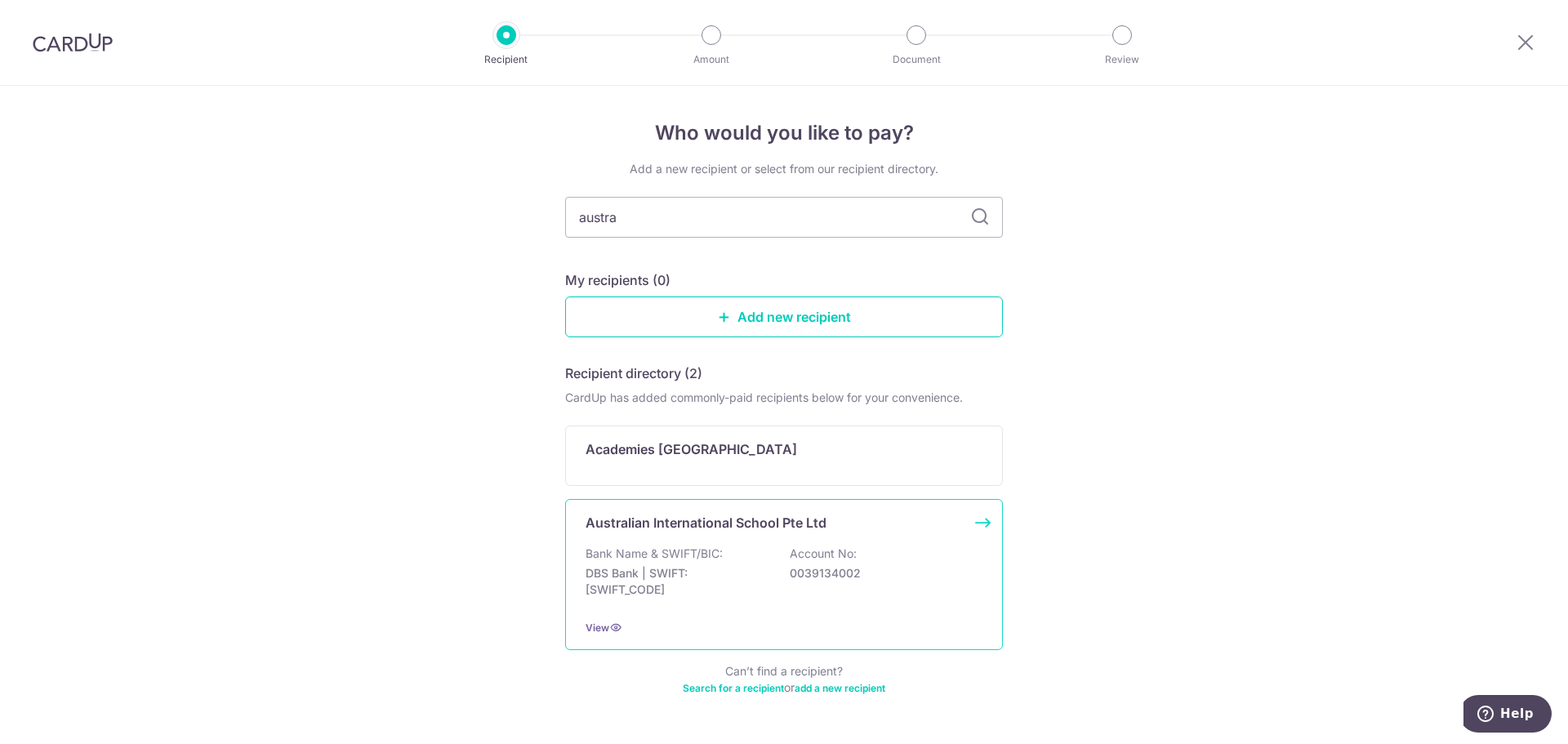
click at [653, 540] on div "Australian International School Pte Ltd Bank Name & SWIFT/BIC: DBS Bank | SWIFT…" at bounding box center [784, 574] width 437 height 151
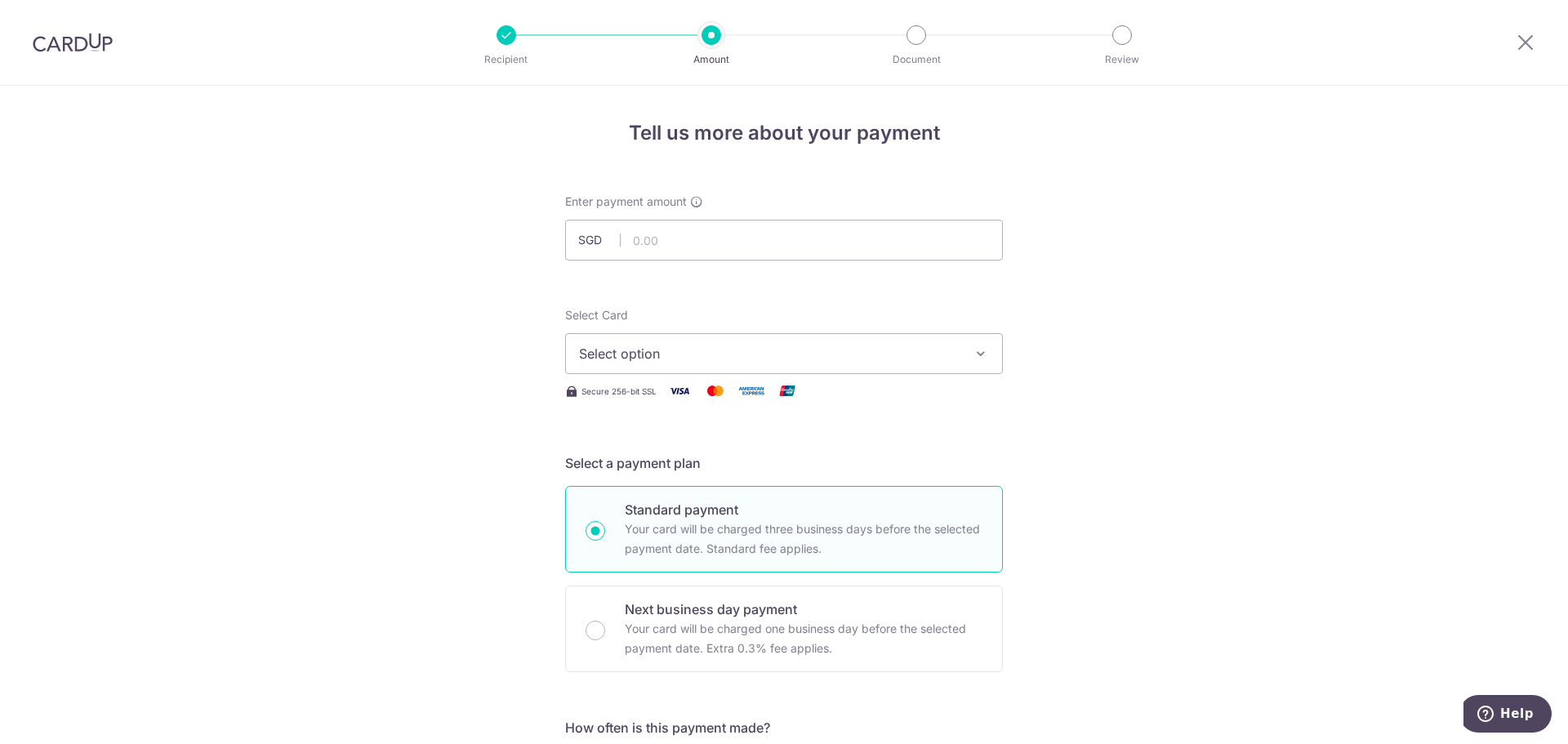
click at [507, 33] on div at bounding box center [506, 35] width 19 height 19
click at [674, 251] on input "text" at bounding box center [784, 240] width 437 height 41
type input "21,820.00"
click at [662, 351] on span "Select option" at bounding box center [769, 353] width 381 height 19
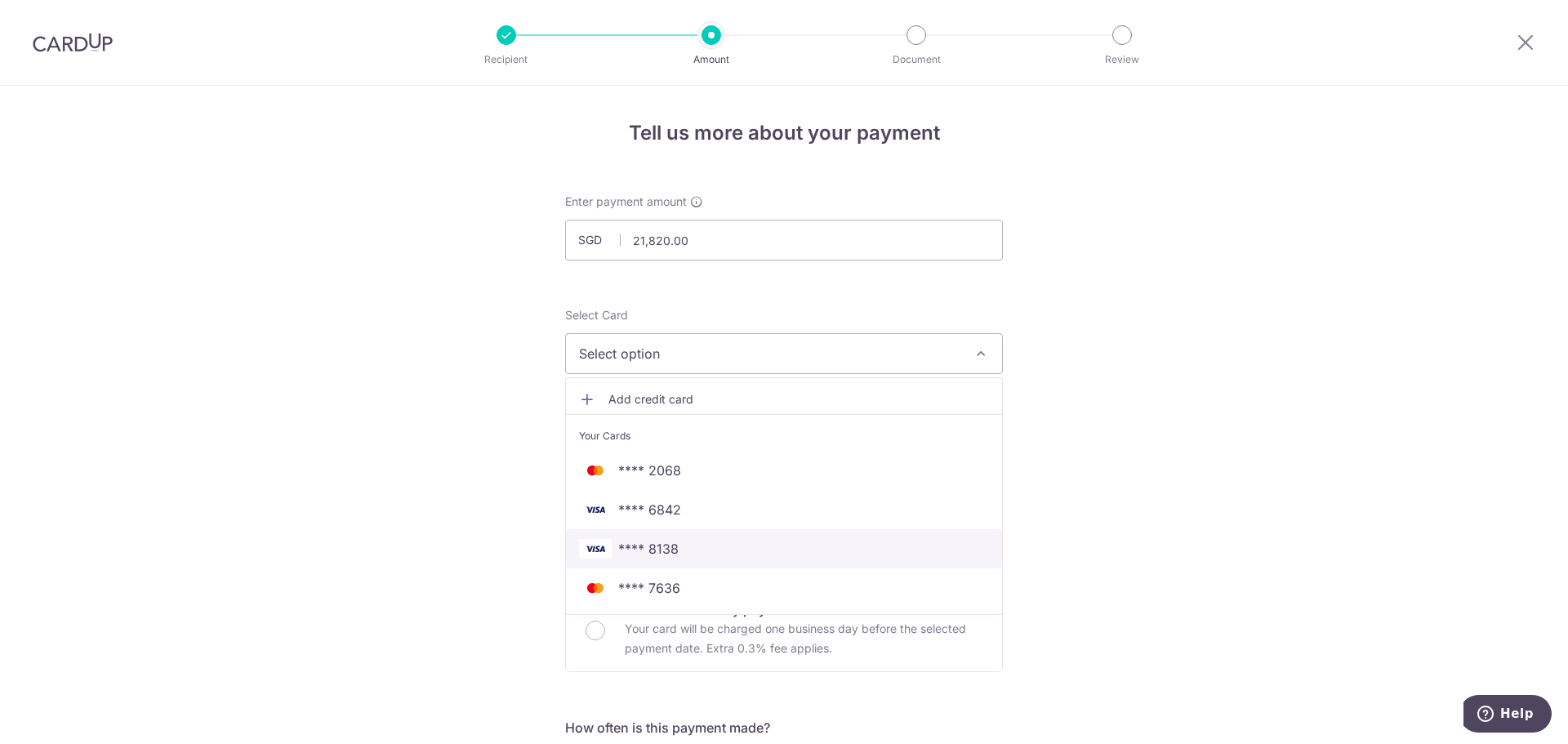
click at [665, 554] on span "**** 8138" at bounding box center [648, 548] width 61 height 19
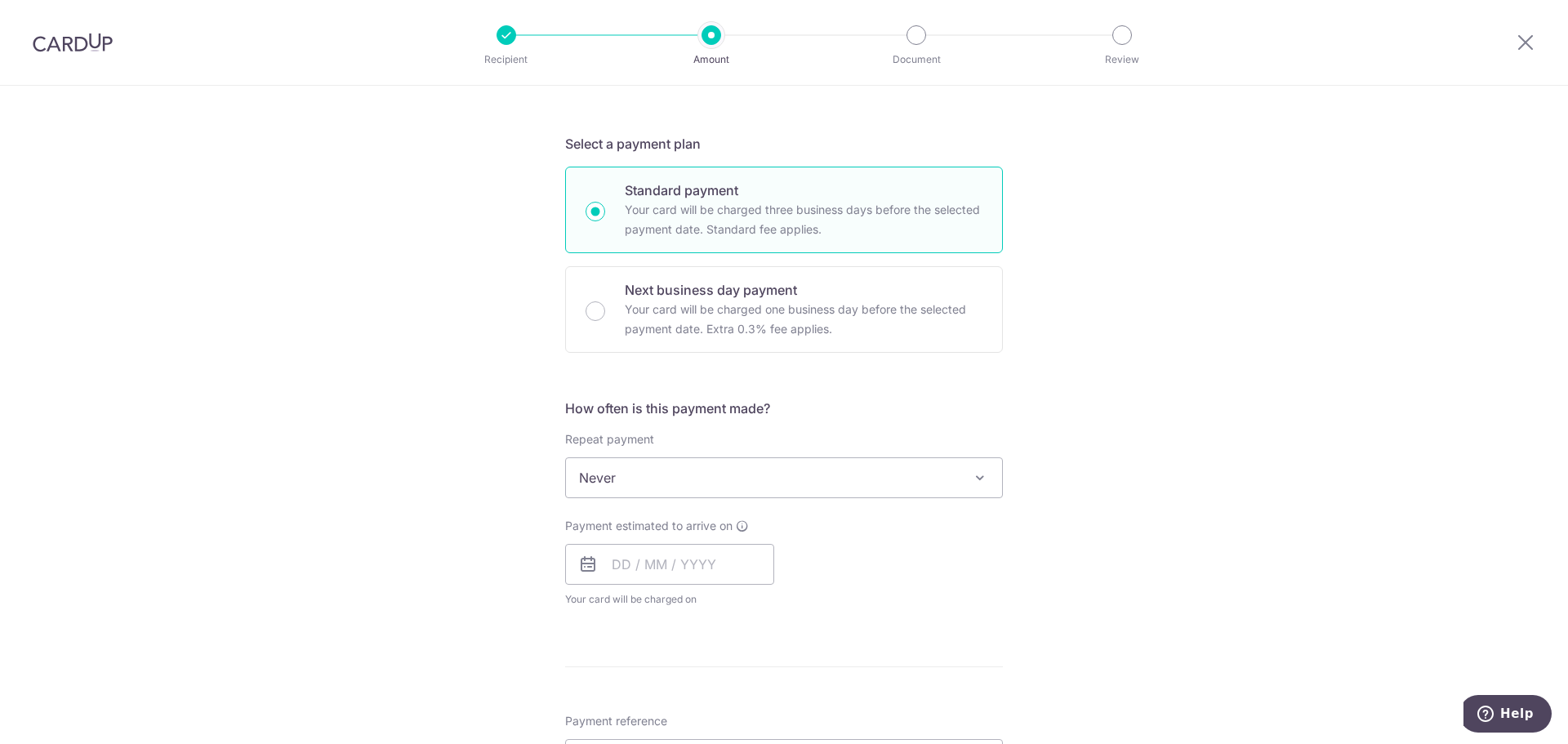
scroll to position [327, 0]
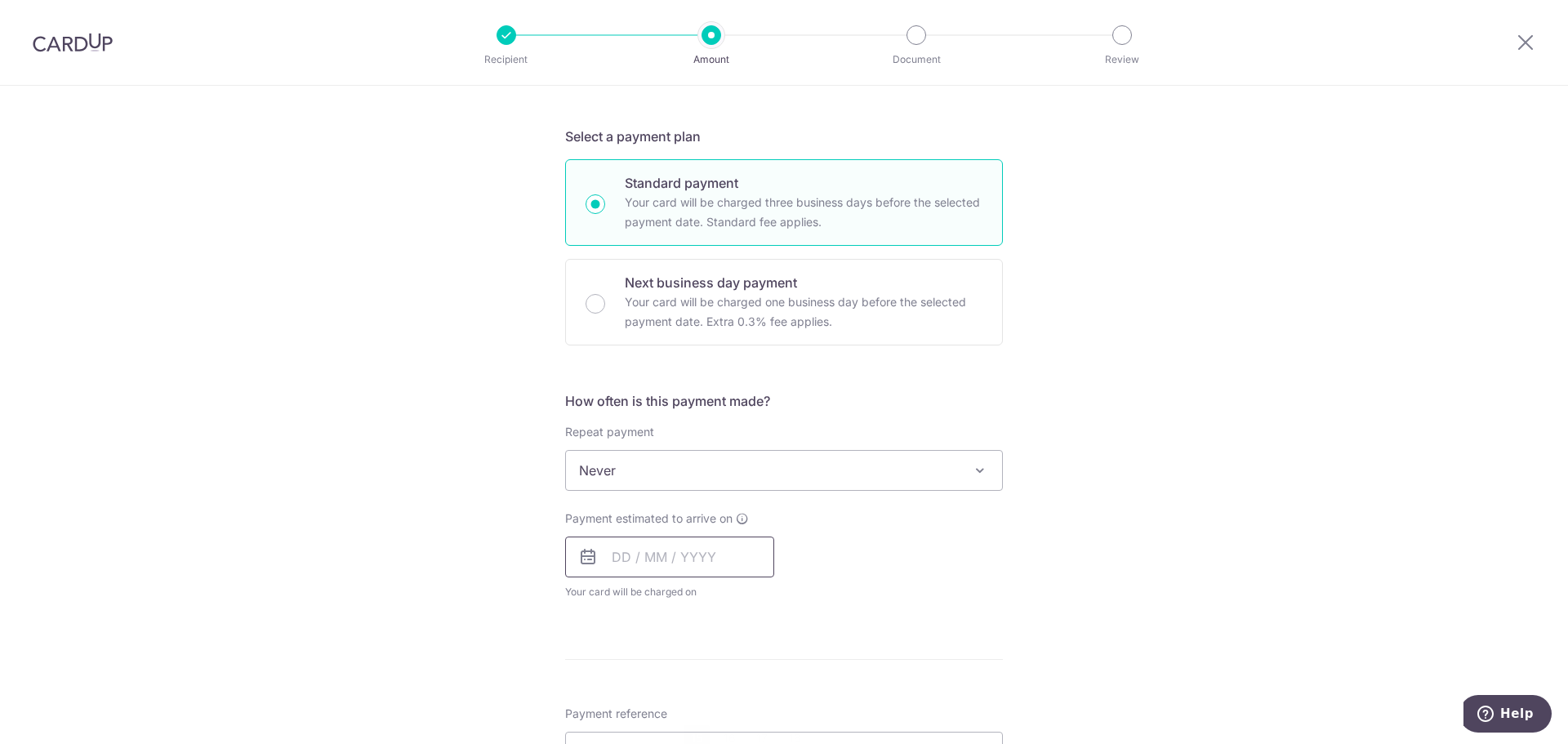
click at [667, 554] on input "text" at bounding box center [670, 557] width 209 height 41
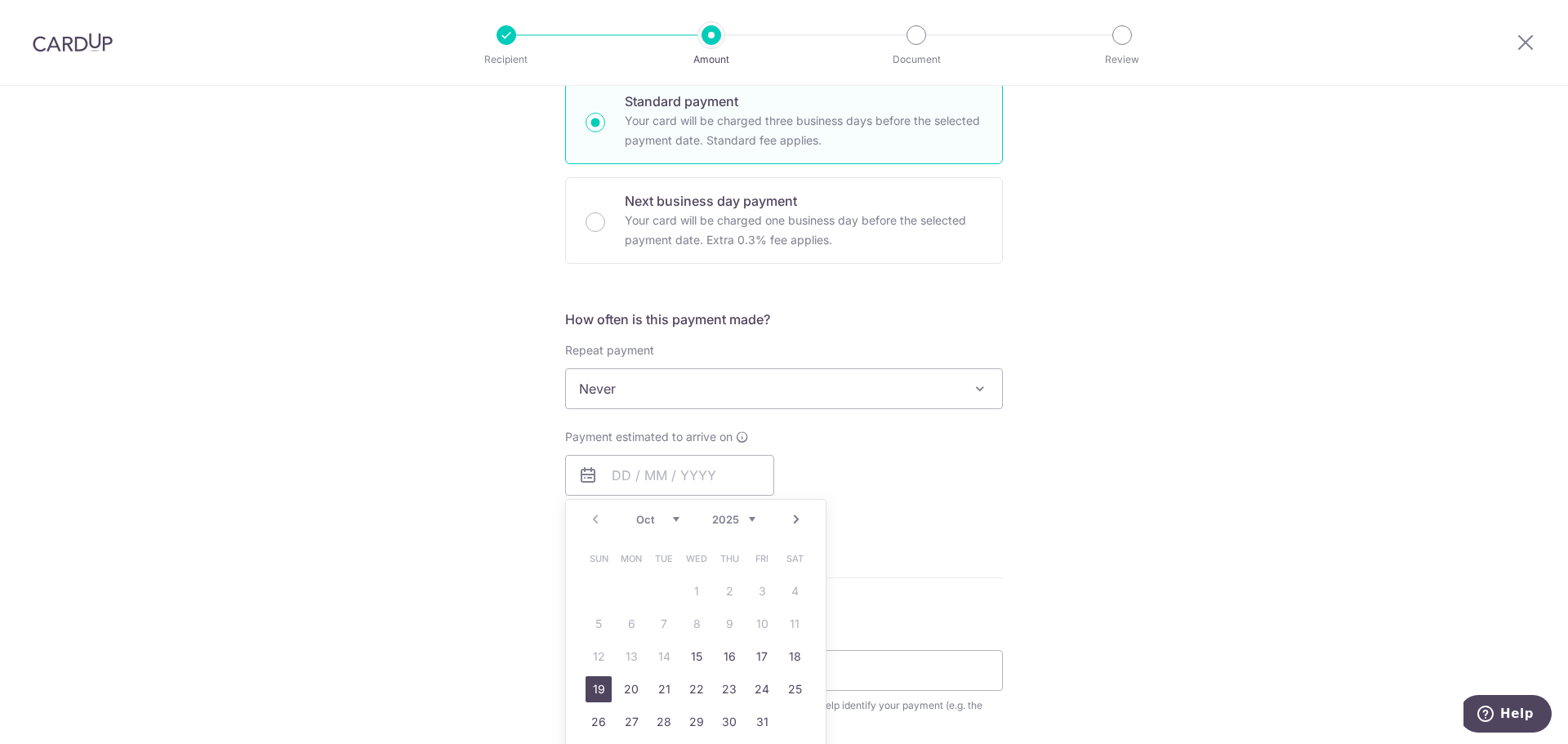
click at [600, 689] on link "19" at bounding box center [598, 689] width 26 height 26
type input "[DATE]"
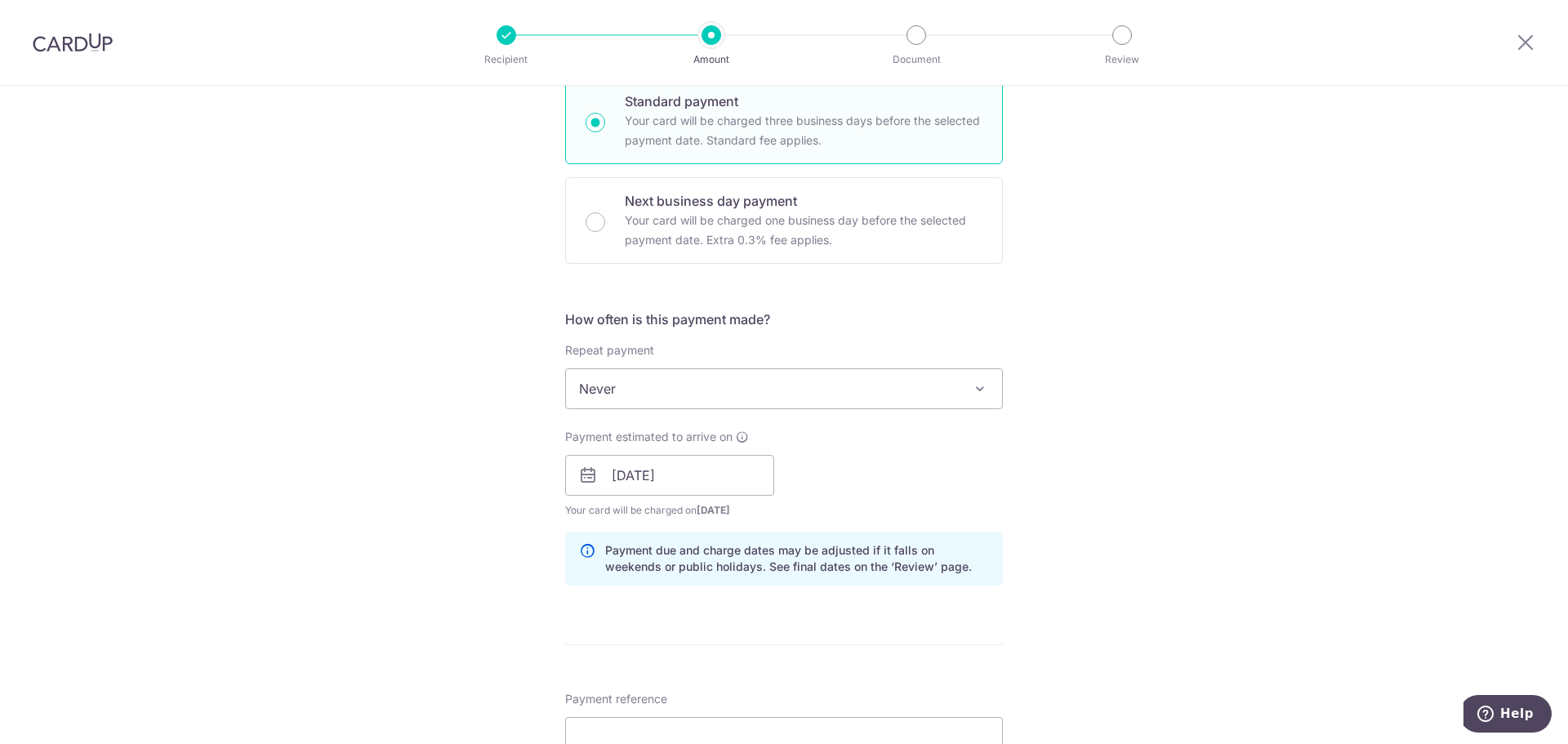
click at [930, 451] on div "Payment estimated to arrive on 19/10/2025 Prev Next Oct Nov Dec 2025 2026 2027 …" at bounding box center [784, 474] width 458 height 90
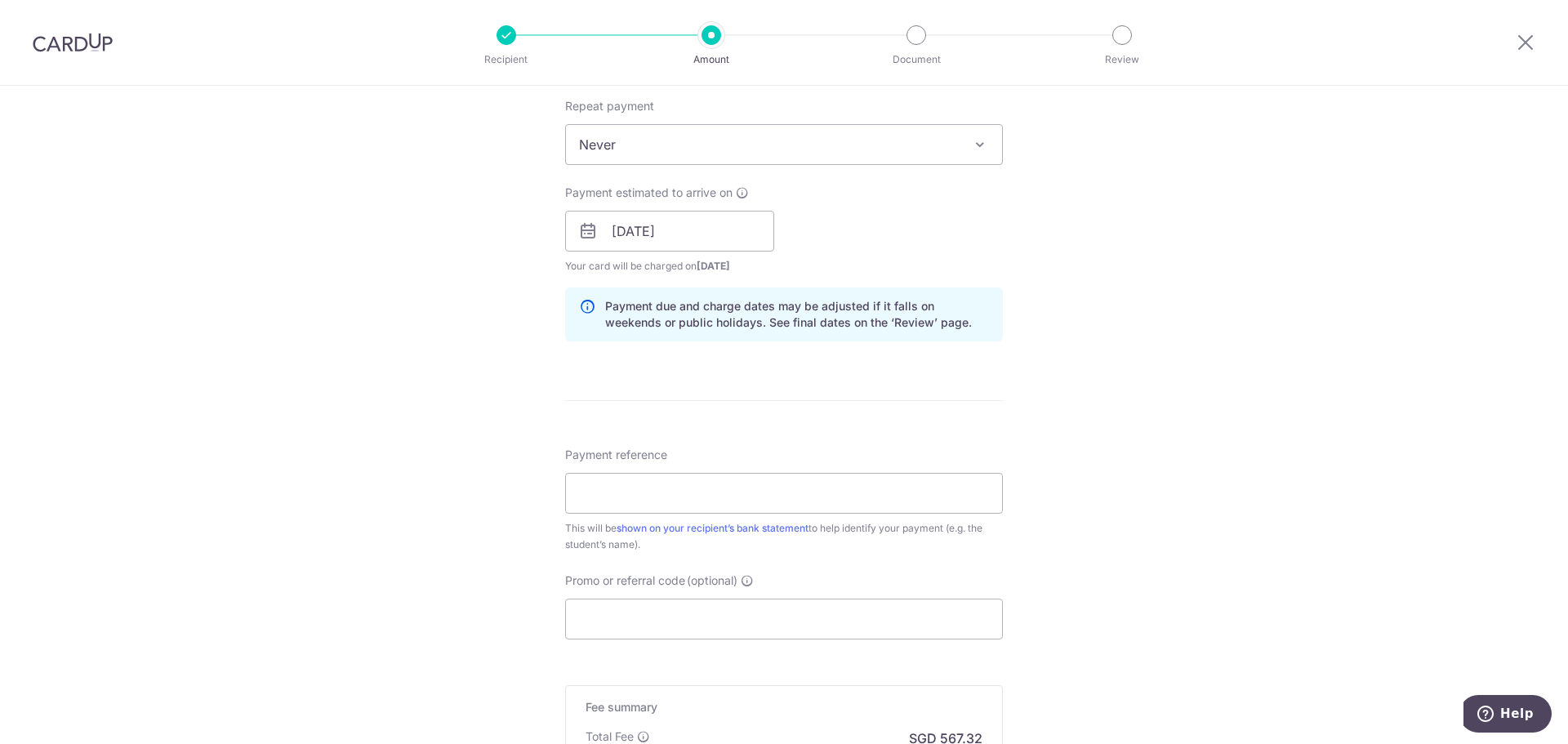
scroll to position [654, 0]
click at [627, 491] on input "Payment reference" at bounding box center [784, 492] width 437 height 41
type input "[PERSON_NAME] [PERSON_NAME] [PERSON_NAME] - SIAIEI019504"
click at [653, 606] on input "Promo or referral code (optional)" at bounding box center [784, 618] width 437 height 41
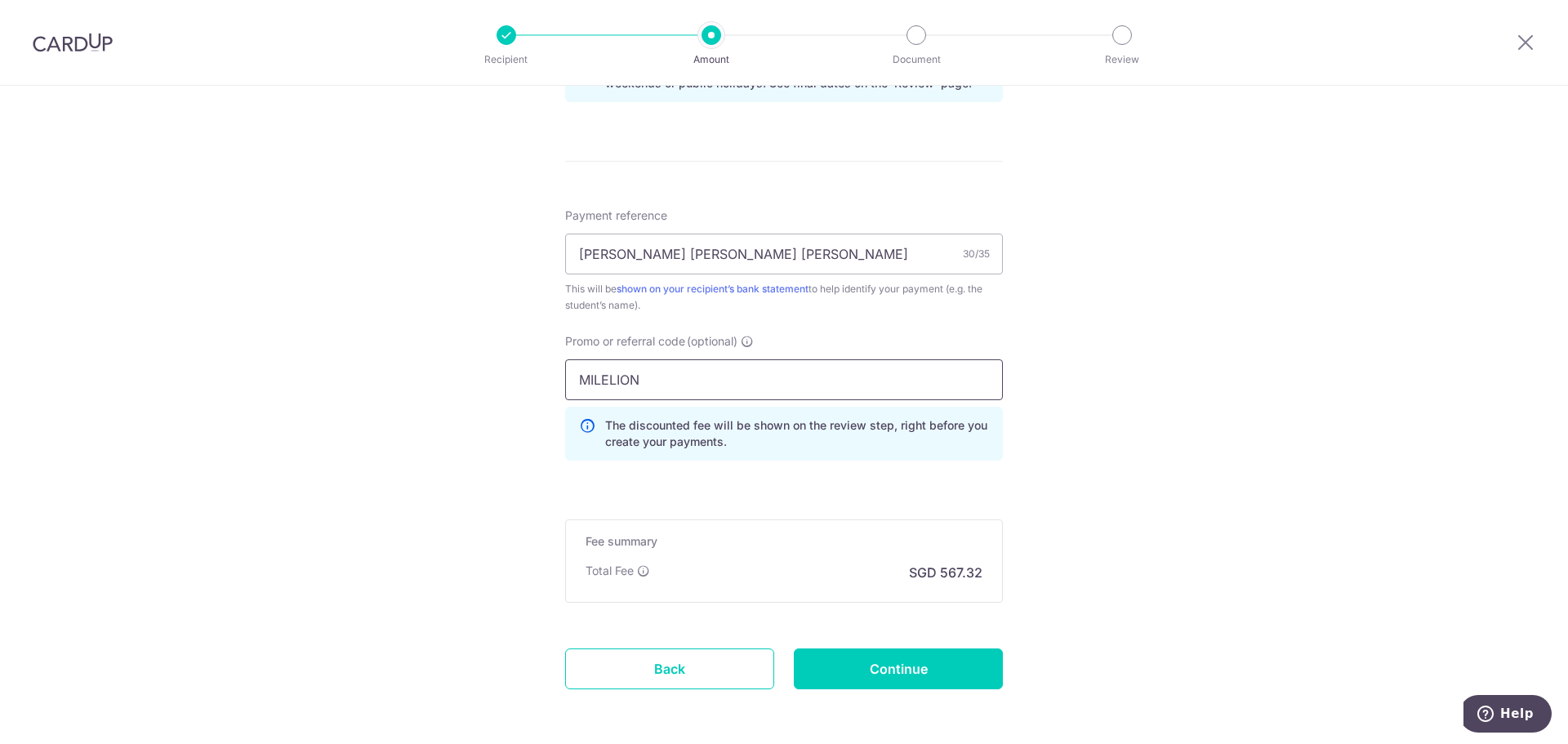
scroll to position [899, 0]
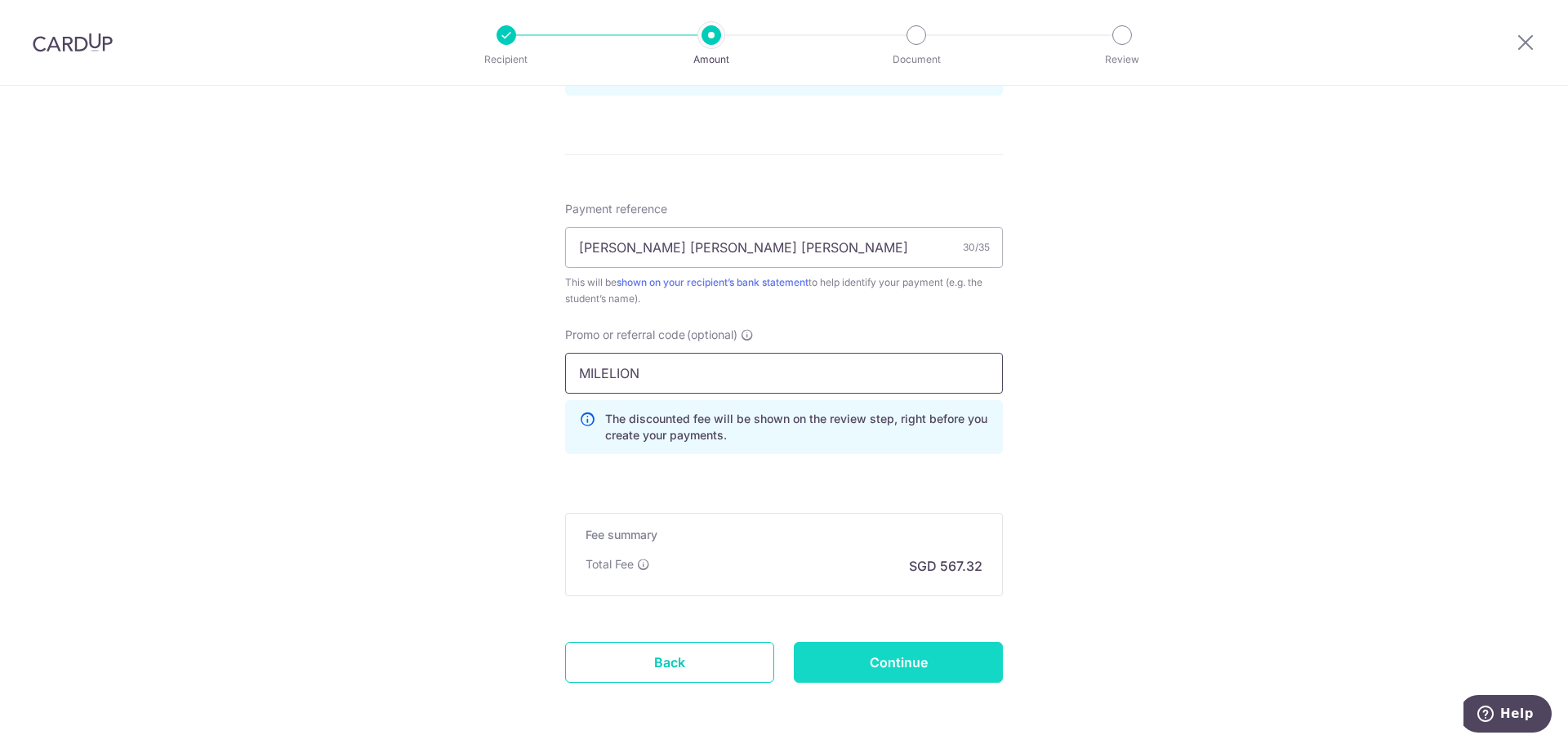
type input "MILELION"
click at [946, 659] on input "Continue" at bounding box center [898, 662] width 209 height 41
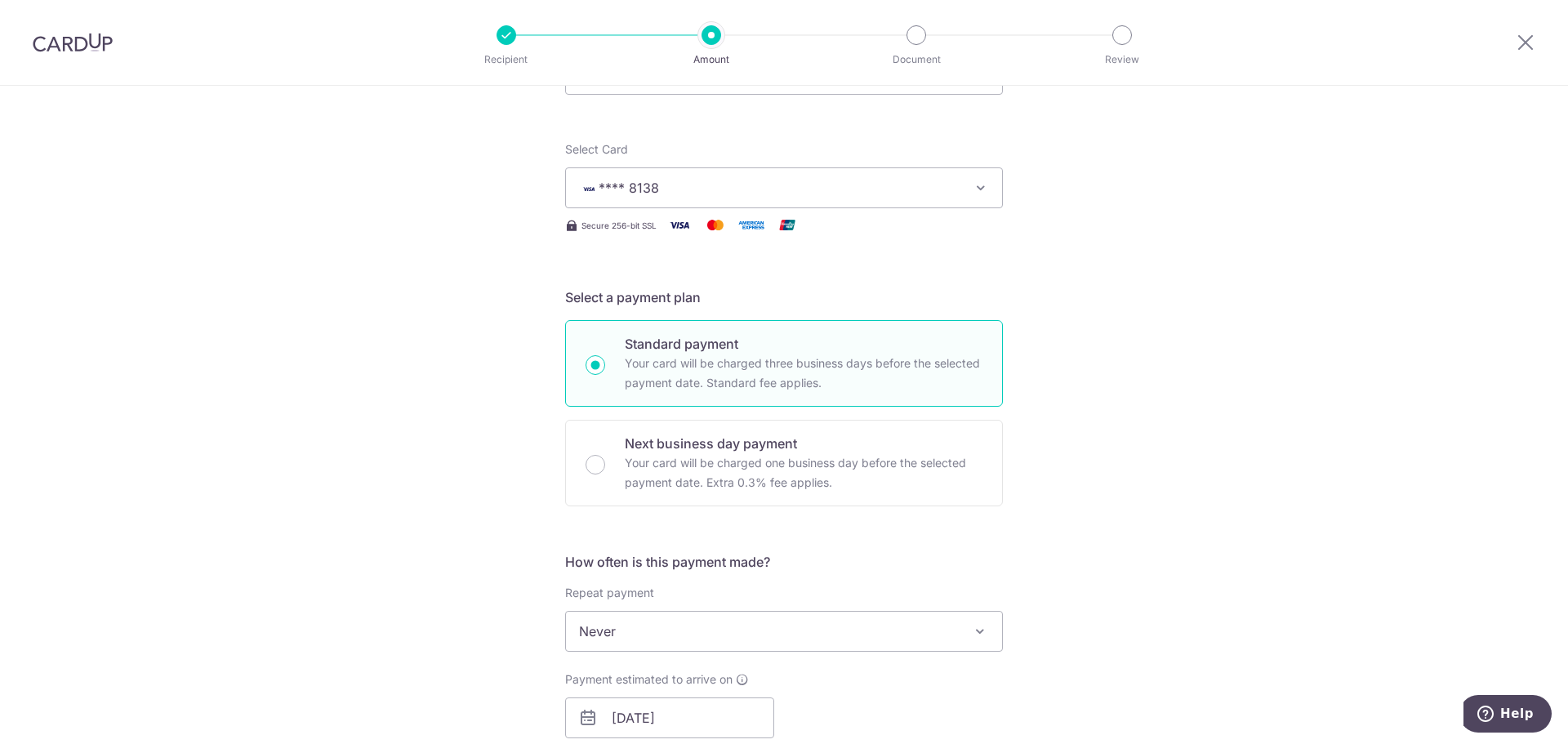
scroll to position [3, 0]
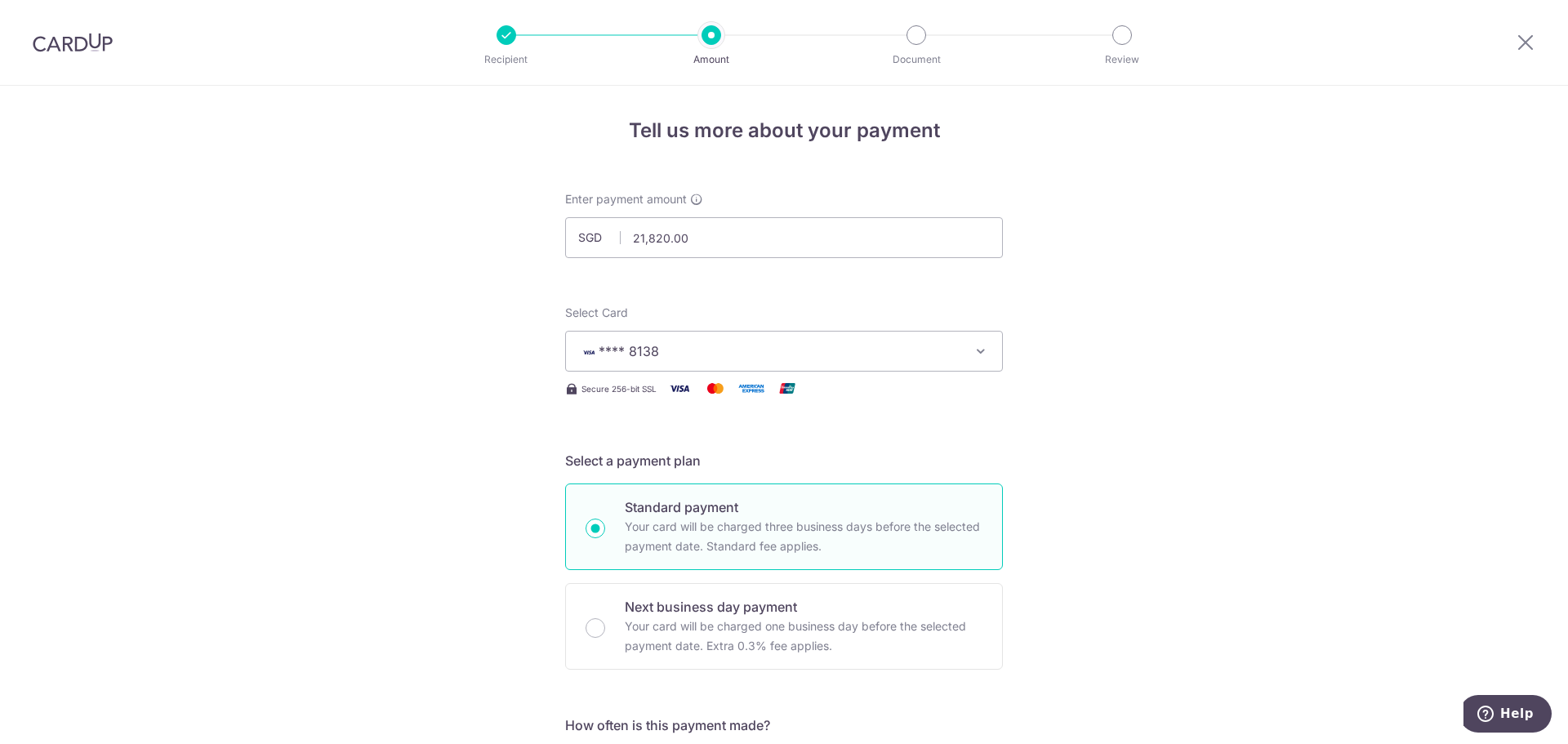
click at [677, 356] on span "**** 8138" at bounding box center [769, 350] width 381 height 19
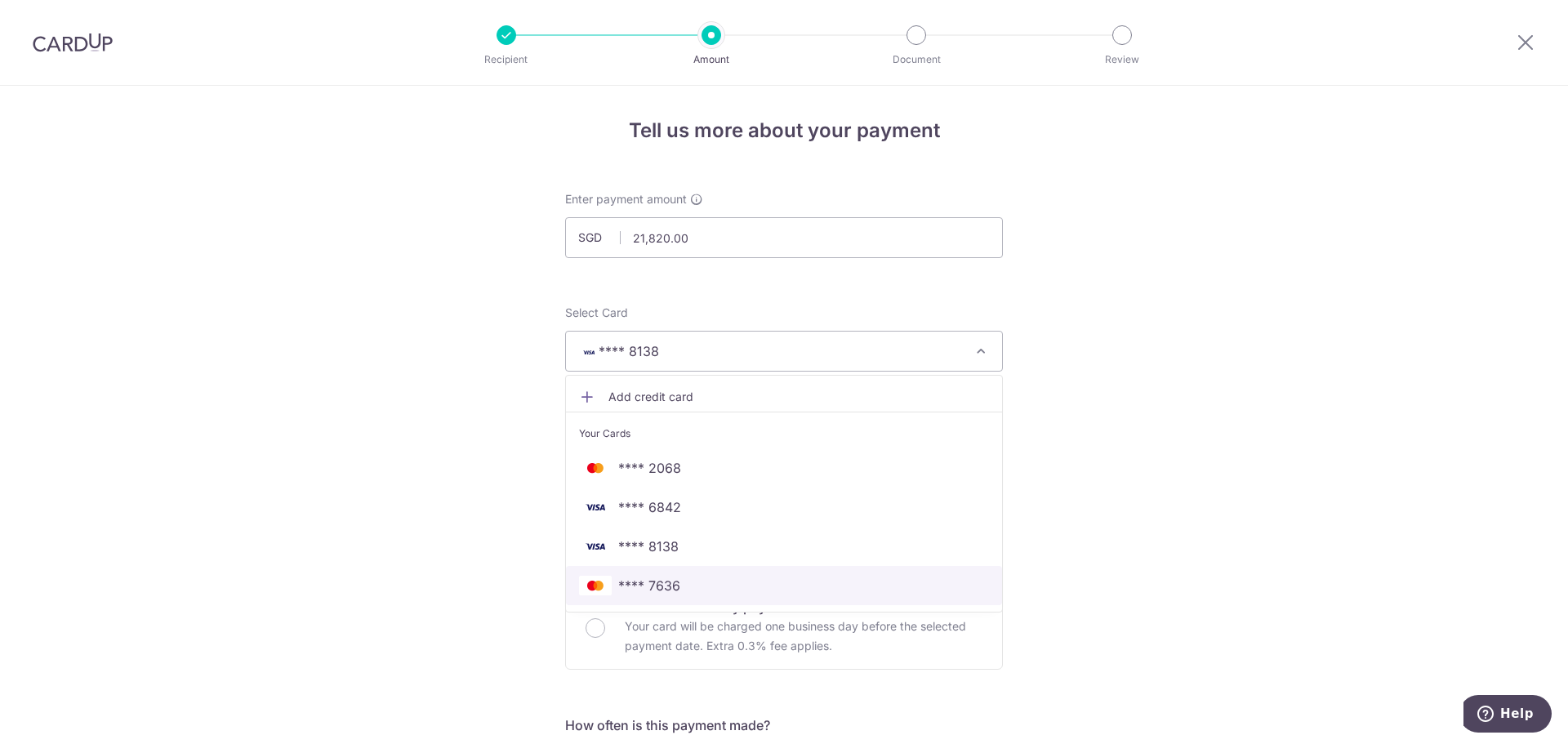
click at [651, 580] on span "**** 7636" at bounding box center [648, 585] width 62 height 19
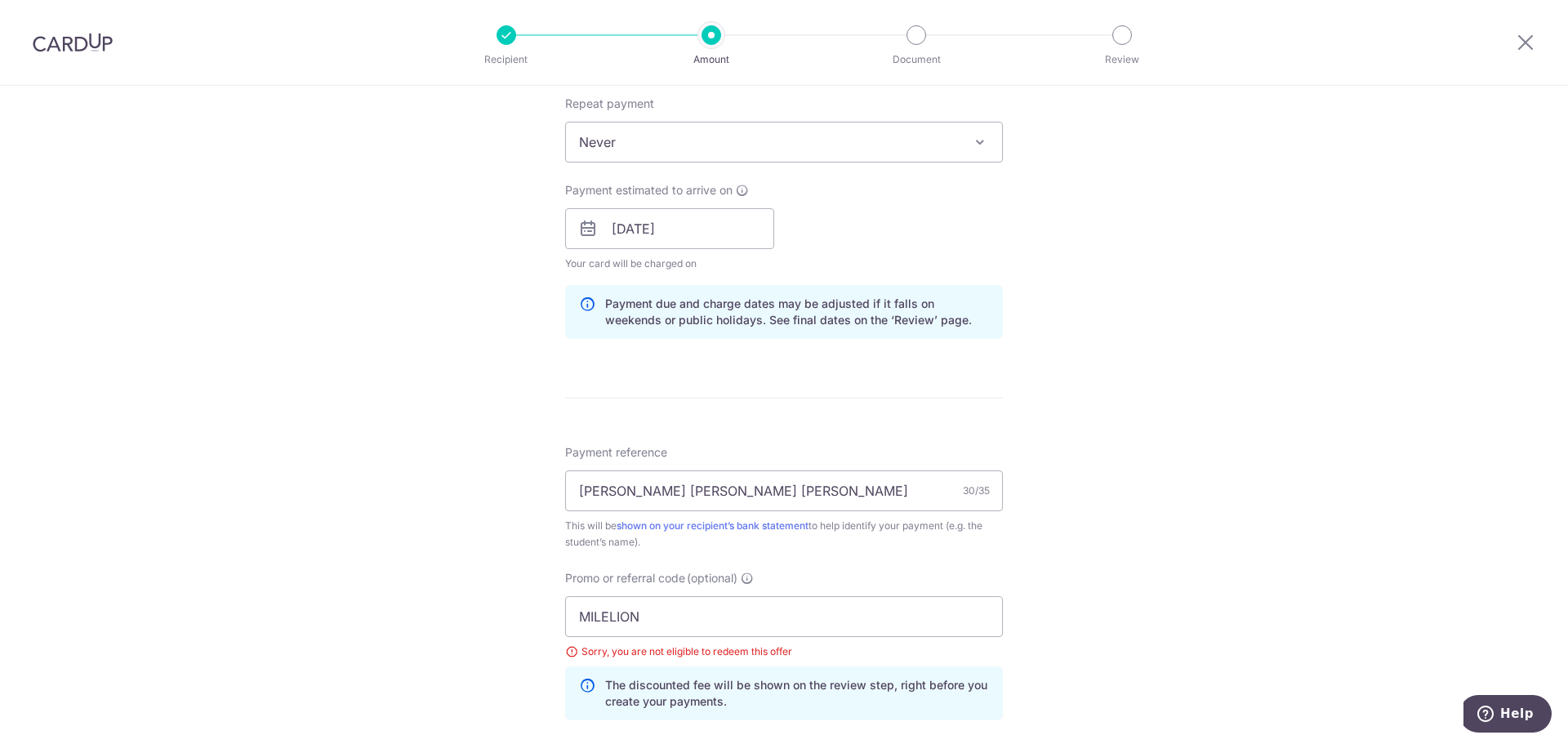
scroll to position [735, 0]
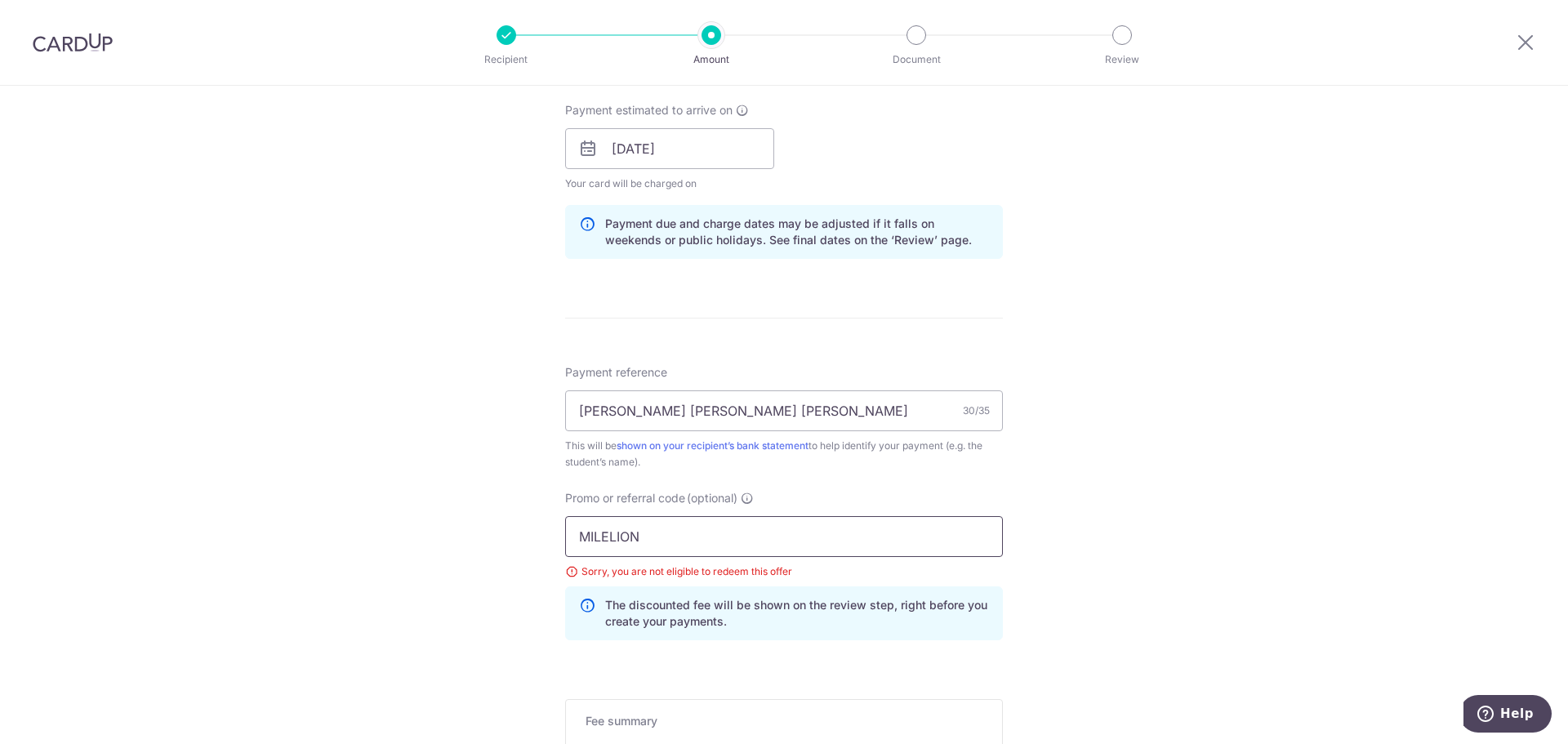
drag, startPoint x: 659, startPoint y: 524, endPoint x: 465, endPoint y: 548, distance: 195.5
click at [498, 536] on div "Tell us more about your payment Enter payment amount SGD 21,820.00 21820.00 Sel…" at bounding box center [784, 171] width 1568 height 1641
type input "OFF225"
click at [1103, 589] on div "Tell us more about your payment Enter payment amount SGD 21,820.00 21820.00 Sel…" at bounding box center [784, 171] width 1568 height 1641
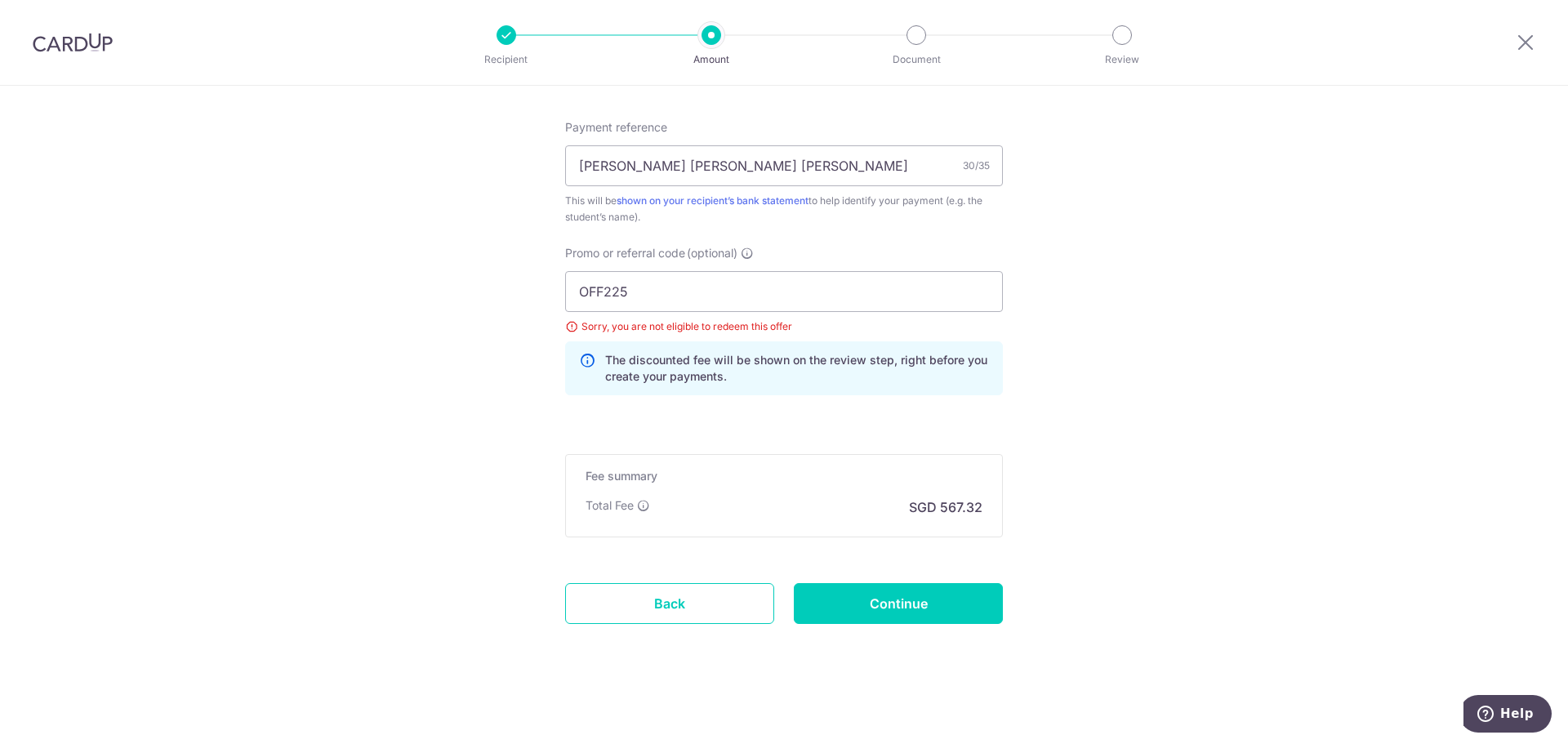
scroll to position [982, 0]
click at [939, 597] on input "Continue" at bounding box center [898, 601] width 209 height 41
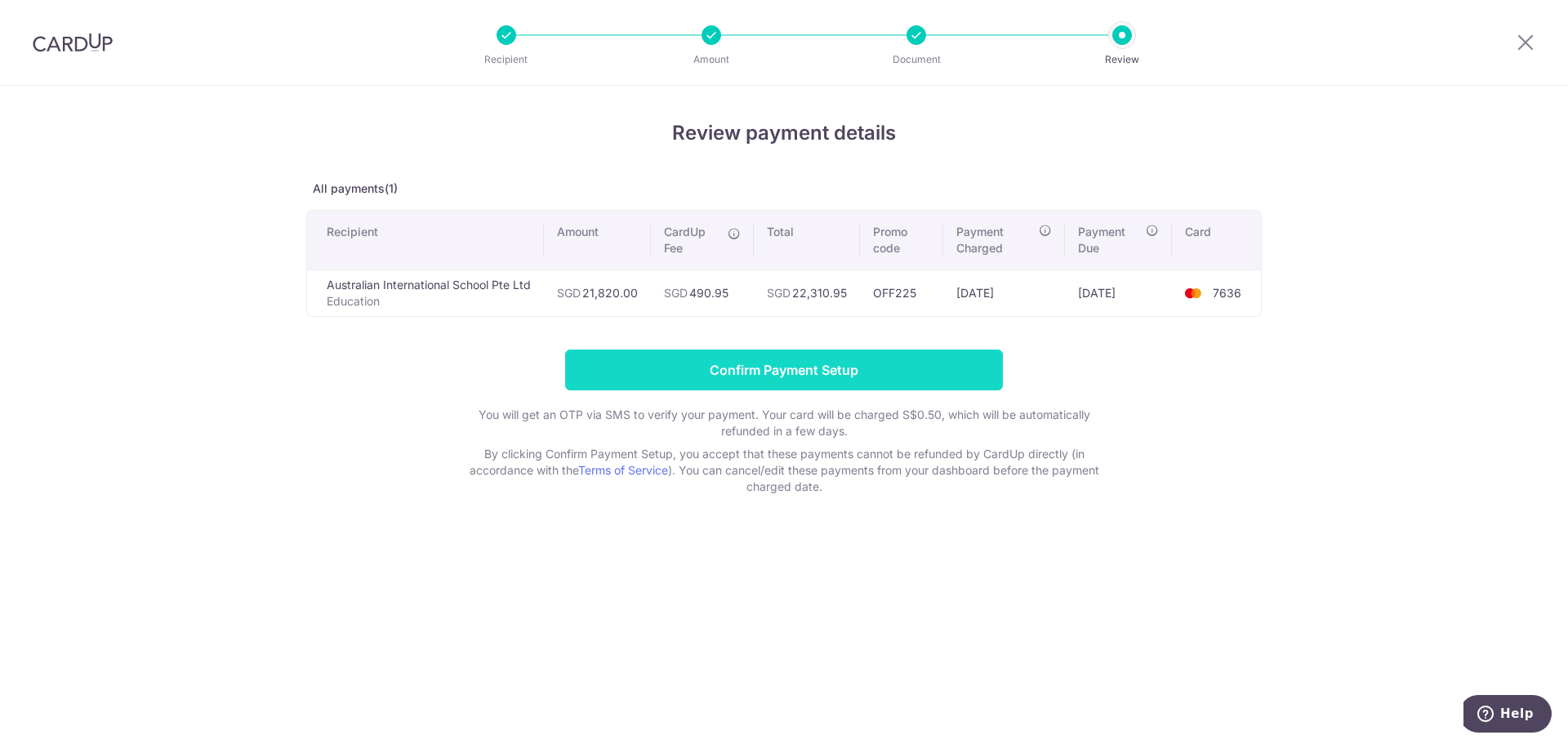
click at [827, 362] on input "Confirm Payment Setup" at bounding box center [784, 370] width 437 height 41
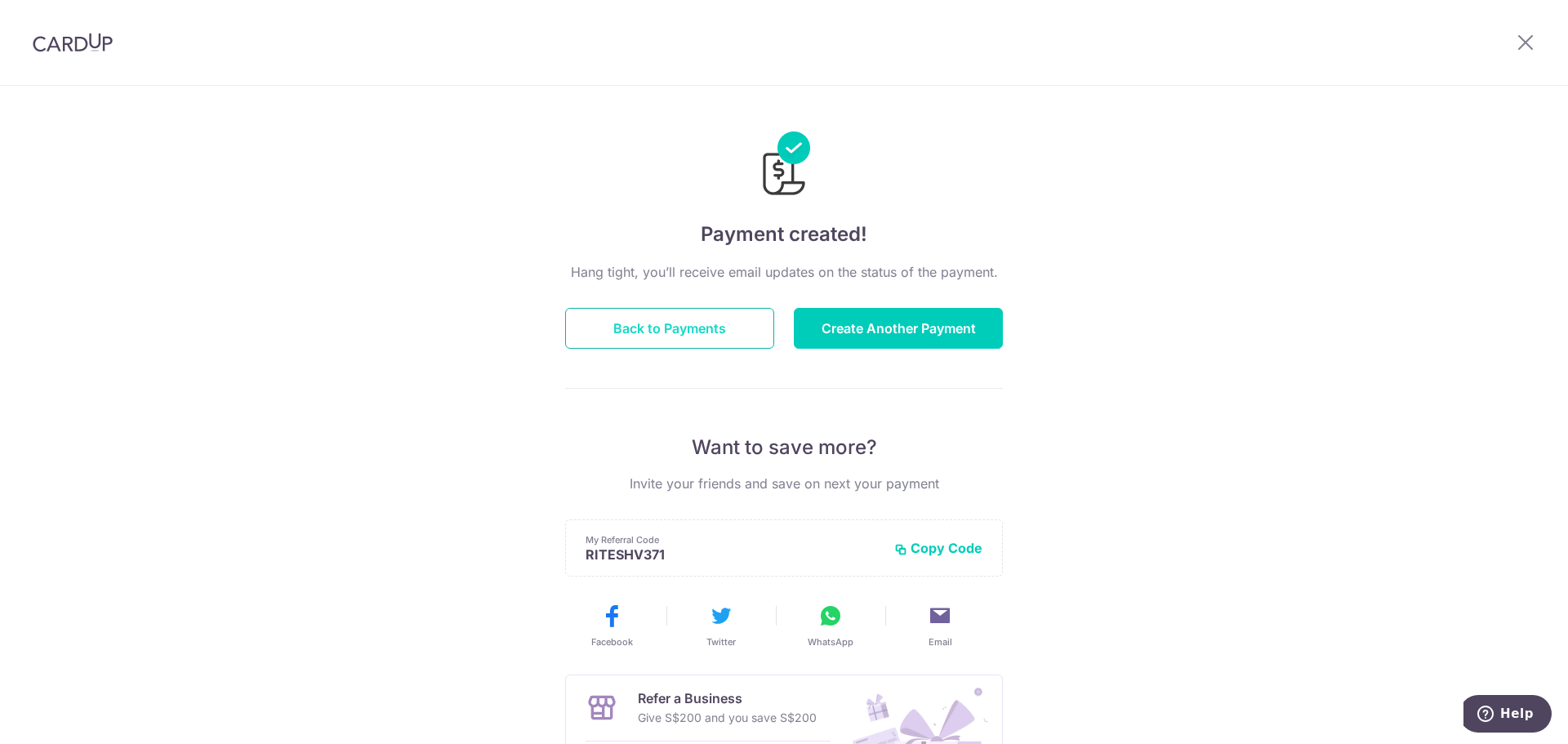
click at [658, 319] on button "Back to Payments" at bounding box center [670, 329] width 209 height 41
